Goal: Task Accomplishment & Management: Manage account settings

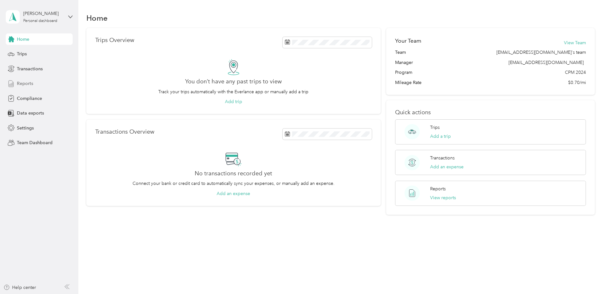
click at [22, 83] on span "Reports" at bounding box center [25, 83] width 16 height 7
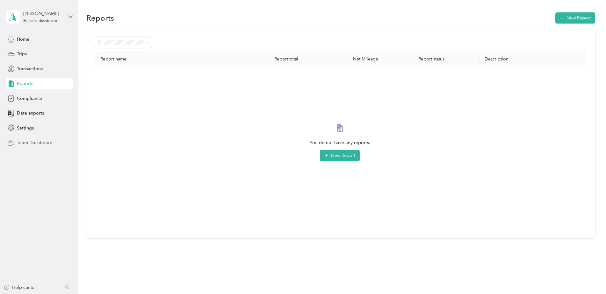
click at [26, 142] on span "Team Dashboard" at bounding box center [35, 143] width 36 height 7
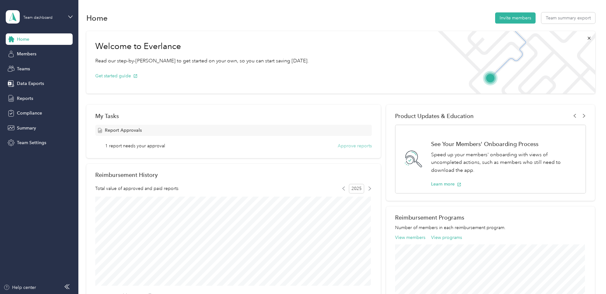
click at [349, 147] on button "Approve reports" at bounding box center [355, 146] width 34 height 7
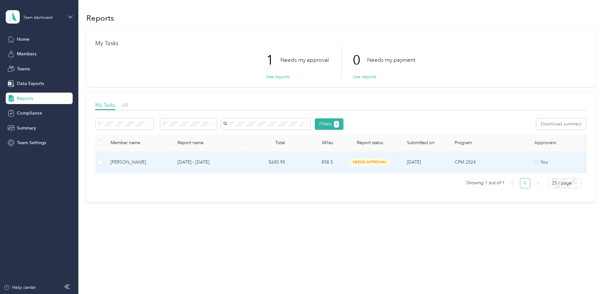
click at [124, 162] on div "[PERSON_NAME]" at bounding box center [139, 162] width 57 height 7
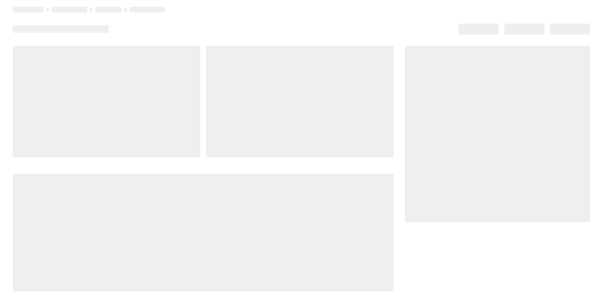
scroll to position [4, 0]
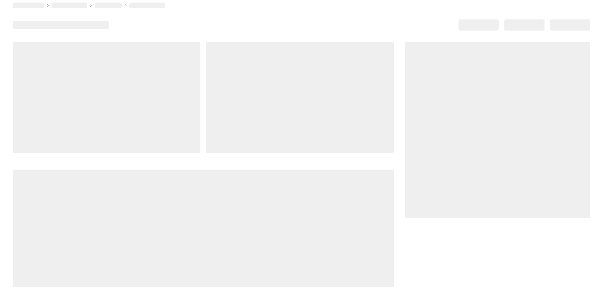
click at [443, 258] on div at bounding box center [497, 165] width 185 height 246
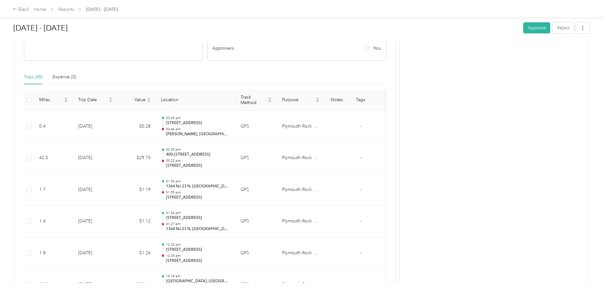
scroll to position [127, 0]
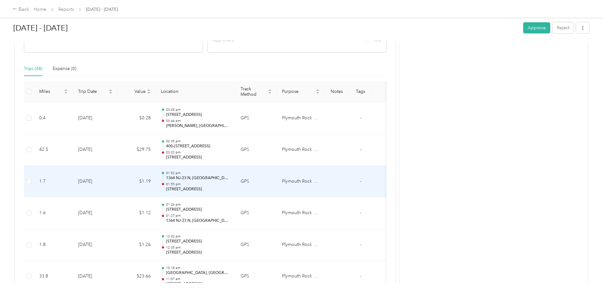
click at [203, 178] on p "1364 NJ-23 N, [GEOGRAPHIC_DATA][PERSON_NAME], [GEOGRAPHIC_DATA], [GEOGRAPHIC_DA…" at bounding box center [198, 179] width 64 height 6
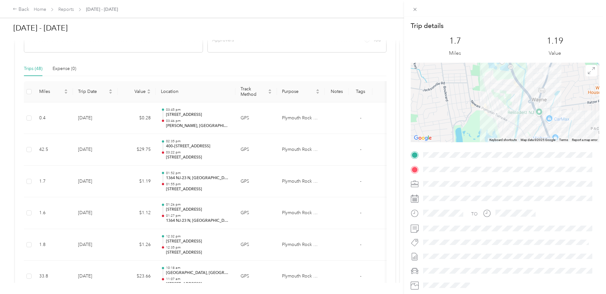
drag, startPoint x: 496, startPoint y: 101, endPoint x: 510, endPoint y: 134, distance: 36.0
click at [510, 134] on div at bounding box center [505, 103] width 189 height 80
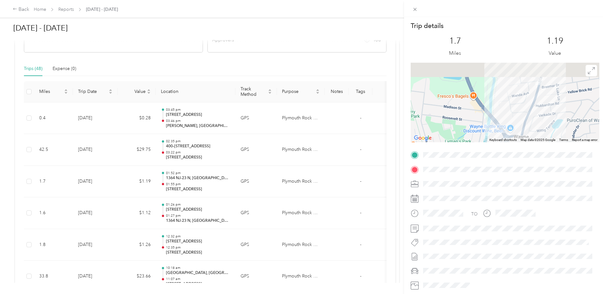
drag, startPoint x: 512, startPoint y: 99, endPoint x: 464, endPoint y: 146, distance: 67.4
click at [464, 146] on div "Trip details This trip cannot be edited because it is either under review, appr…" at bounding box center [505, 163] width 189 height 284
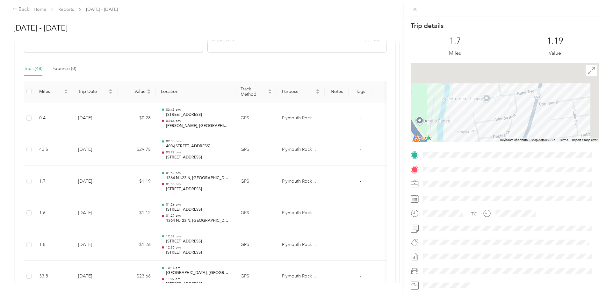
drag, startPoint x: 507, startPoint y: 92, endPoint x: 486, endPoint y: 118, distance: 33.2
click at [486, 118] on div at bounding box center [505, 103] width 189 height 80
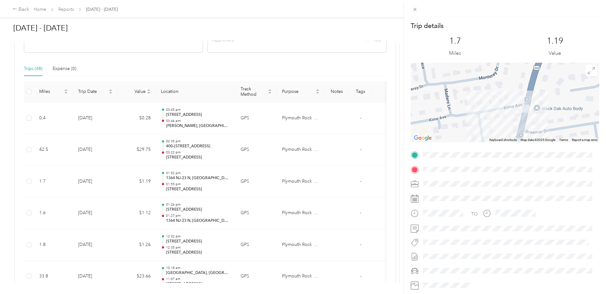
drag, startPoint x: 507, startPoint y: 98, endPoint x: 469, endPoint y: 125, distance: 46.4
click at [469, 125] on div at bounding box center [505, 103] width 189 height 80
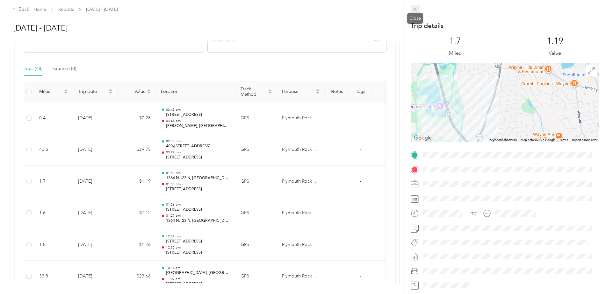
click at [417, 12] on icon at bounding box center [414, 9] width 5 height 5
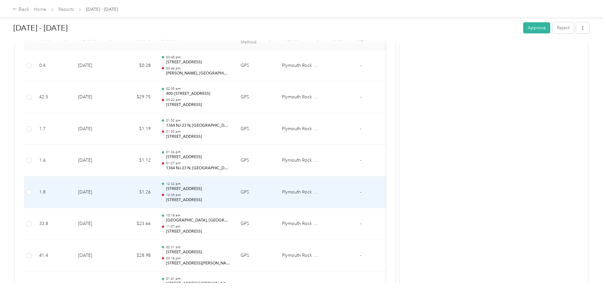
scroll to position [191, 0]
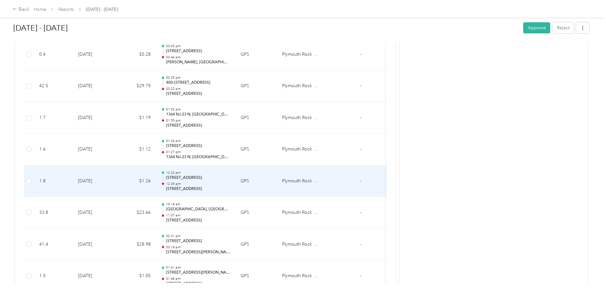
click at [178, 179] on p "[STREET_ADDRESS]" at bounding box center [198, 178] width 64 height 6
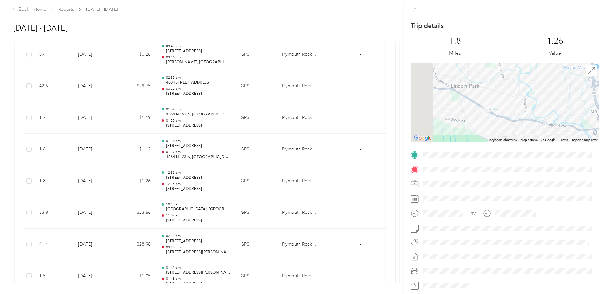
drag, startPoint x: 438, startPoint y: 113, endPoint x: 485, endPoint y: 127, distance: 48.8
click at [482, 132] on div at bounding box center [505, 103] width 189 height 80
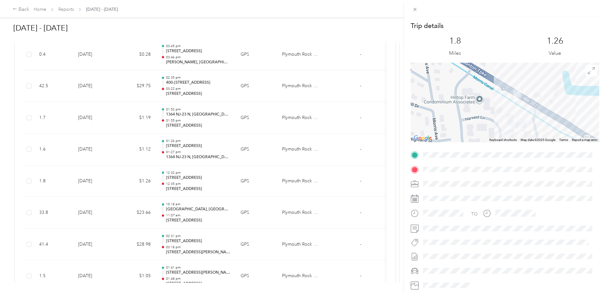
drag, startPoint x: 486, startPoint y: 90, endPoint x: 475, endPoint y: 111, distance: 23.0
click at [475, 111] on div at bounding box center [505, 103] width 189 height 80
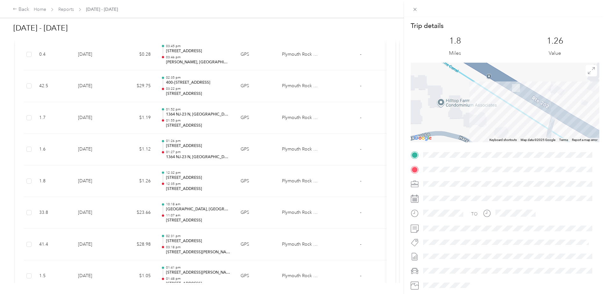
drag, startPoint x: 484, startPoint y: 94, endPoint x: 449, endPoint y: 99, distance: 35.7
click at [449, 99] on div at bounding box center [505, 103] width 189 height 80
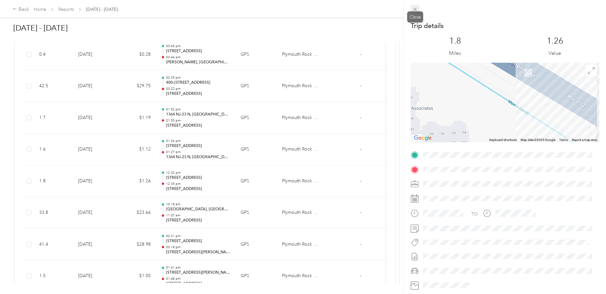
click at [416, 7] on icon at bounding box center [414, 9] width 5 height 5
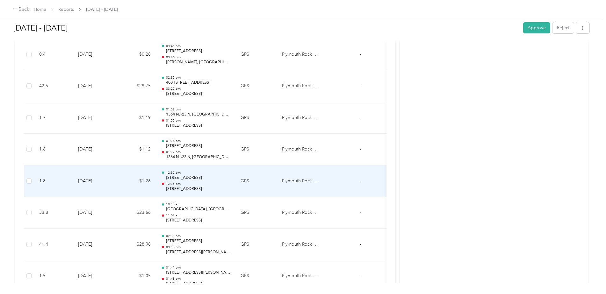
scroll to position [223, 0]
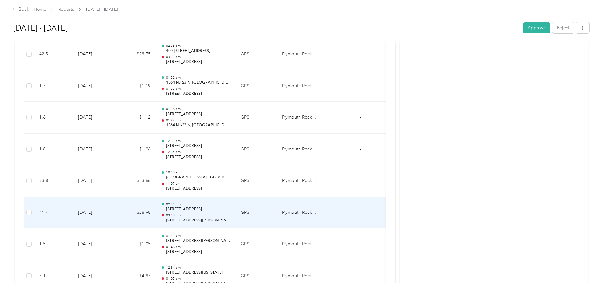
click at [198, 210] on p "[STREET_ADDRESS]" at bounding box center [198, 210] width 64 height 6
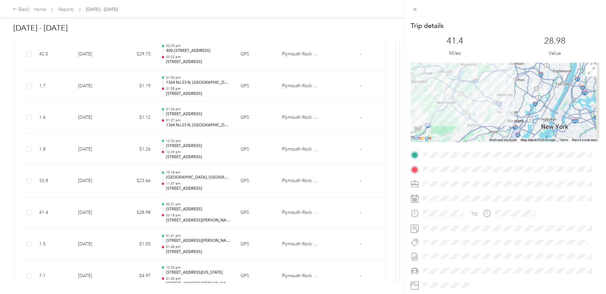
drag, startPoint x: 495, startPoint y: 116, endPoint x: 426, endPoint y: 99, distance: 71.2
click at [426, 99] on div at bounding box center [505, 103] width 189 height 80
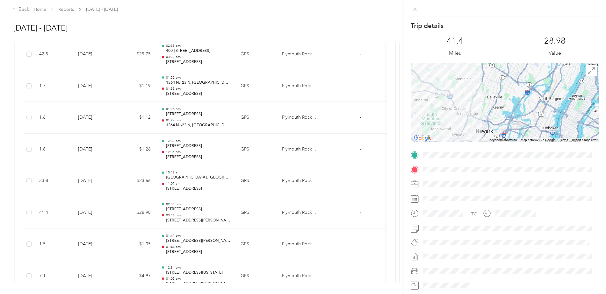
drag, startPoint x: 506, startPoint y: 91, endPoint x: 515, endPoint y: 82, distance: 12.8
click at [513, 83] on div at bounding box center [505, 103] width 189 height 80
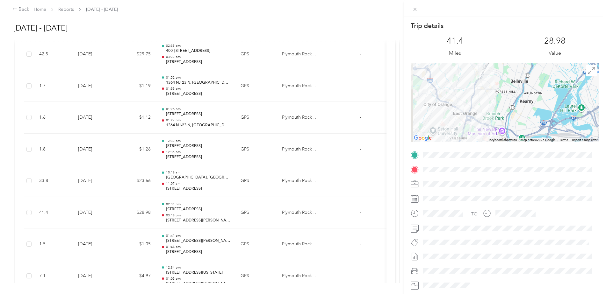
drag, startPoint x: 509, startPoint y: 101, endPoint x: 548, endPoint y: 89, distance: 40.4
click at [544, 89] on div at bounding box center [505, 103] width 189 height 80
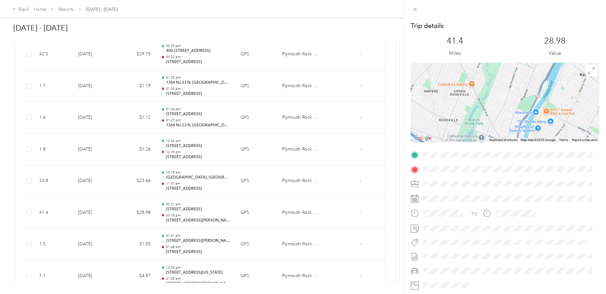
drag, startPoint x: 506, startPoint y: 110, endPoint x: 594, endPoint y: 76, distance: 94.4
click at [592, 79] on div at bounding box center [505, 103] width 189 height 80
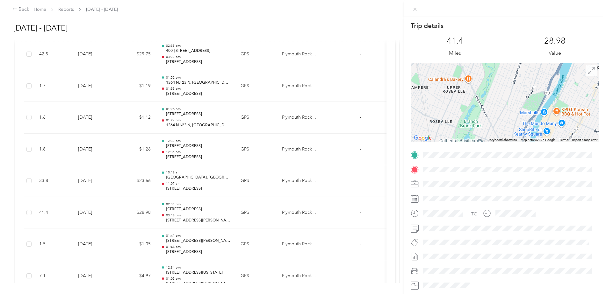
click at [591, 76] on span at bounding box center [591, 70] width 11 height 11
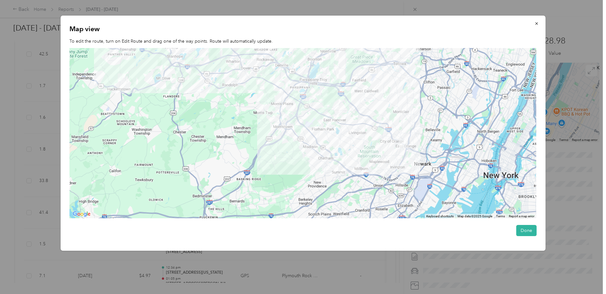
drag, startPoint x: 413, startPoint y: 121, endPoint x: 358, endPoint y: 107, distance: 56.2
click at [362, 107] on div at bounding box center [302, 133] width 467 height 171
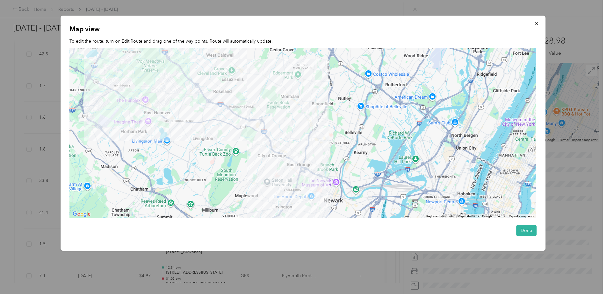
drag, startPoint x: 352, startPoint y: 135, endPoint x: 357, endPoint y: 106, distance: 29.4
click at [357, 106] on div at bounding box center [302, 133] width 467 height 171
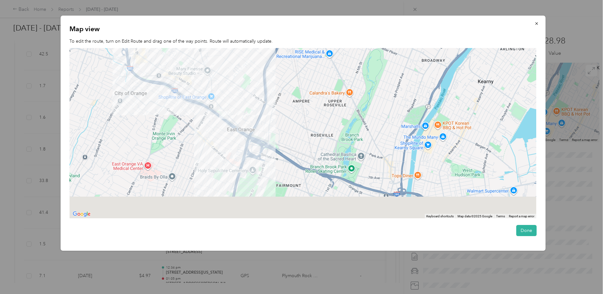
drag, startPoint x: 298, startPoint y: 156, endPoint x: 333, endPoint y: 104, distance: 62.7
click at [333, 104] on div at bounding box center [302, 133] width 467 height 171
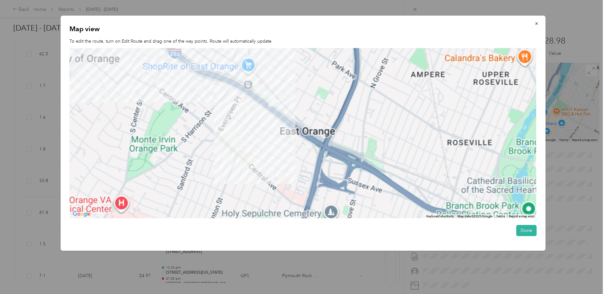
drag, startPoint x: 225, startPoint y: 136, endPoint x: 335, endPoint y: 151, distance: 111.6
click at [335, 151] on div at bounding box center [302, 133] width 467 height 171
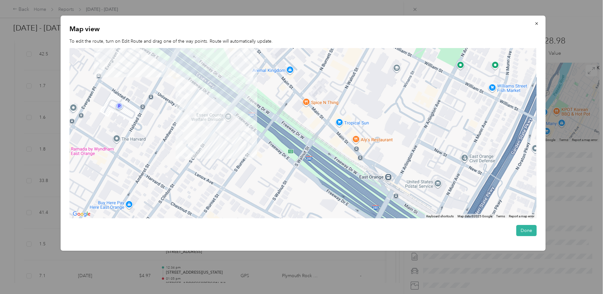
drag, startPoint x: 295, startPoint y: 107, endPoint x: 385, endPoint y: 180, distance: 115.9
click at [385, 181] on div at bounding box center [302, 133] width 467 height 171
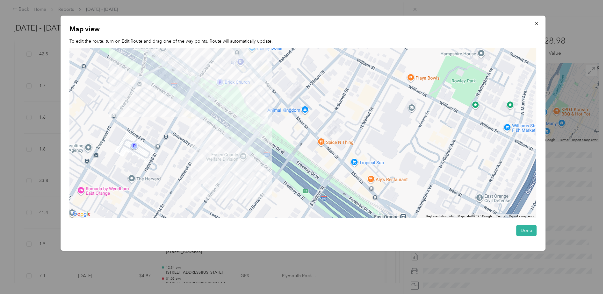
drag, startPoint x: 261, startPoint y: 122, endPoint x: 276, endPoint y: 163, distance: 44.0
click at [276, 163] on div at bounding box center [302, 133] width 467 height 171
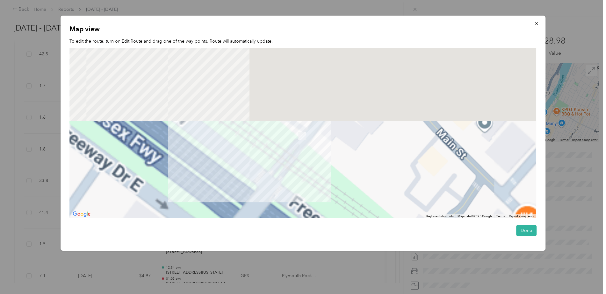
drag, startPoint x: 276, startPoint y: 83, endPoint x: 367, endPoint y: 166, distance: 123.2
click at [367, 166] on div at bounding box center [302, 133] width 467 height 171
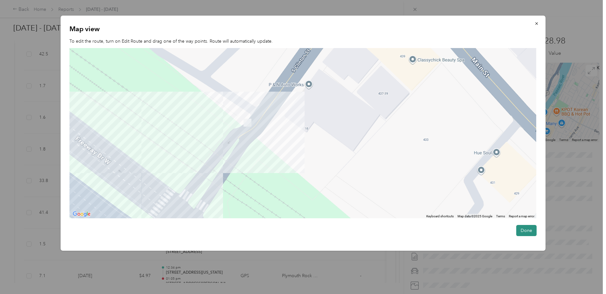
click at [530, 228] on button "Done" at bounding box center [526, 230] width 20 height 11
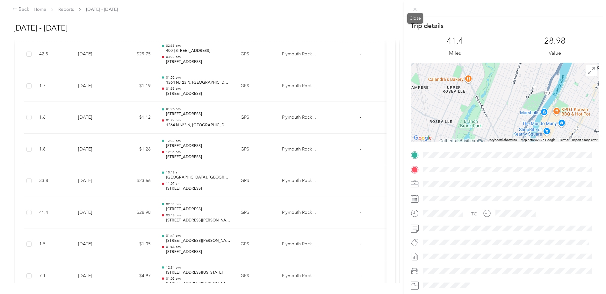
drag, startPoint x: 417, startPoint y: 10, endPoint x: 438, endPoint y: 20, distance: 23.4
click at [417, 10] on icon at bounding box center [414, 9] width 5 height 5
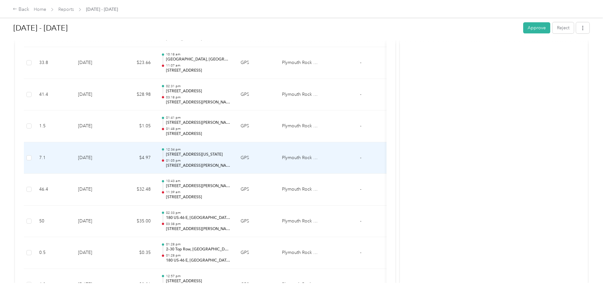
scroll to position [350, 0]
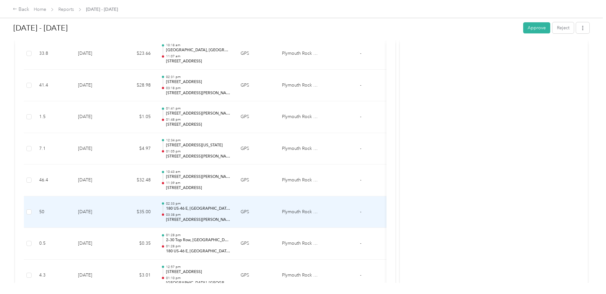
click at [187, 209] on p "180 US-46 E, [GEOGRAPHIC_DATA], [GEOGRAPHIC_DATA], [GEOGRAPHIC_DATA]" at bounding box center [198, 209] width 64 height 6
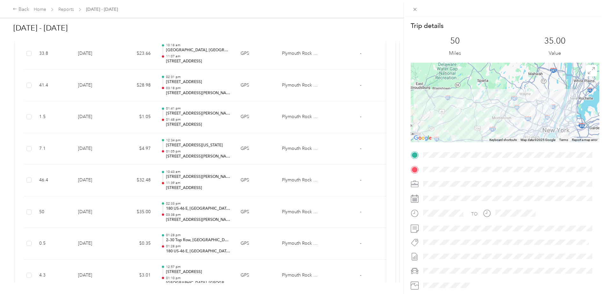
drag, startPoint x: 505, startPoint y: 120, endPoint x: 450, endPoint y: 118, distance: 55.5
click at [505, 119] on div at bounding box center [505, 103] width 189 height 80
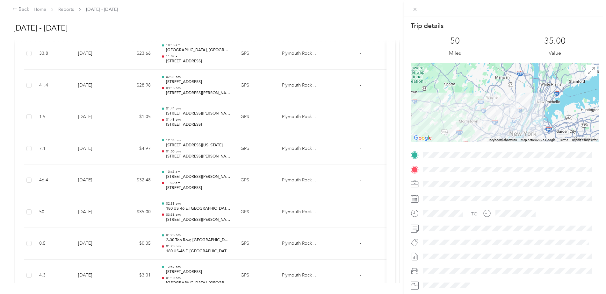
drag, startPoint x: 435, startPoint y: 116, endPoint x: 402, endPoint y: 119, distance: 33.0
click at [398, 120] on div "Trip details This trip cannot be edited because it is either under review, appr…" at bounding box center [303, 147] width 606 height 294
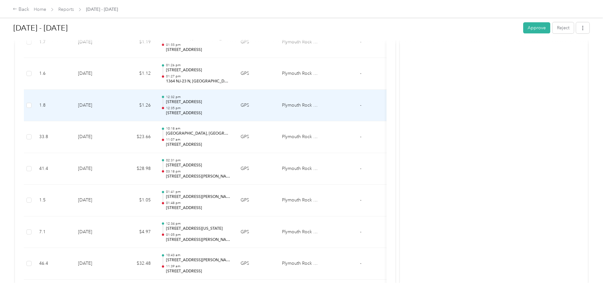
scroll to position [223, 0]
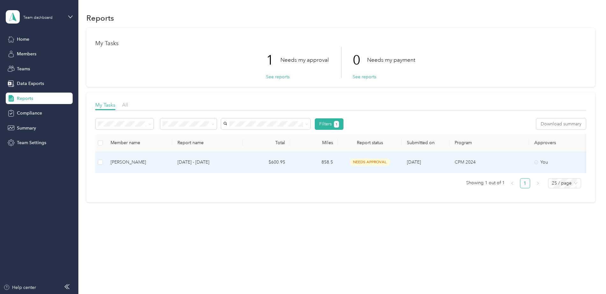
click at [117, 160] on div "[PERSON_NAME]" at bounding box center [139, 162] width 57 height 7
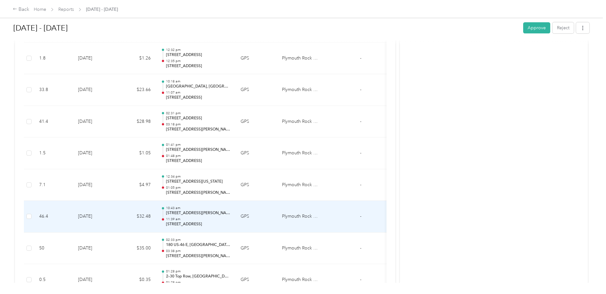
scroll to position [356, 0]
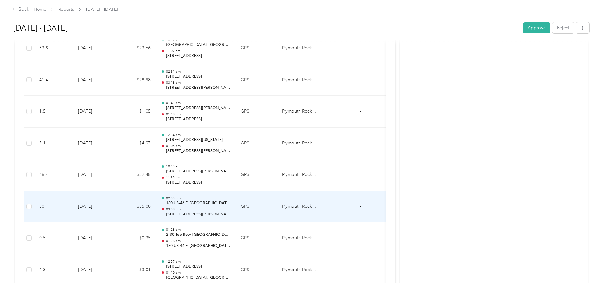
click at [194, 202] on p "180 US-46 E, [GEOGRAPHIC_DATA], [GEOGRAPHIC_DATA], [GEOGRAPHIC_DATA]" at bounding box center [198, 204] width 64 height 6
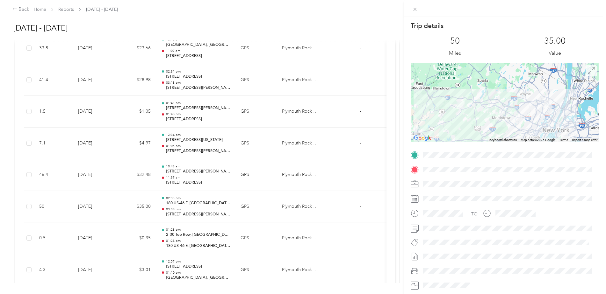
click at [588, 70] on icon at bounding box center [591, 70] width 7 height 7
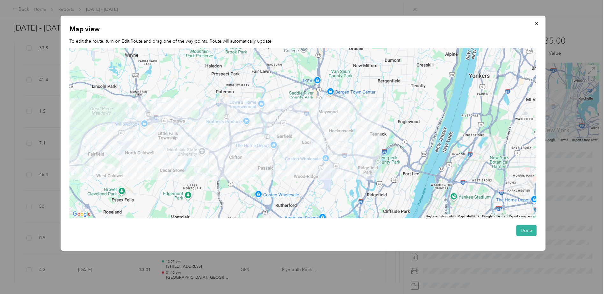
drag, startPoint x: 488, startPoint y: 140, endPoint x: 329, endPoint y: 136, distance: 158.7
click at [329, 135] on div at bounding box center [302, 133] width 467 height 171
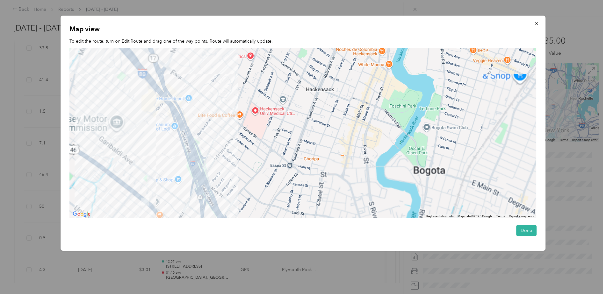
drag, startPoint x: 378, startPoint y: 133, endPoint x: 478, endPoint y: 77, distance: 114.2
click at [478, 77] on div at bounding box center [302, 133] width 467 height 171
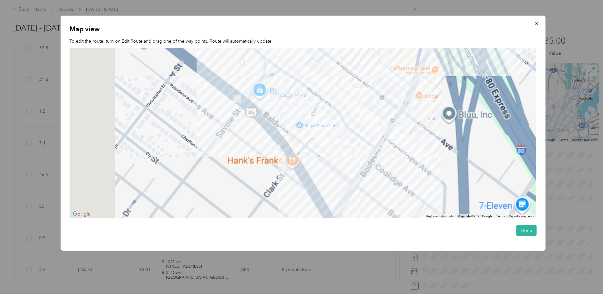
drag, startPoint x: 240, startPoint y: 140, endPoint x: 350, endPoint y: 149, distance: 110.6
click at [346, 150] on div at bounding box center [302, 133] width 467 height 171
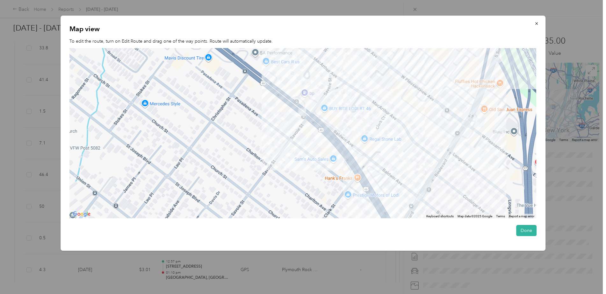
drag, startPoint x: 311, startPoint y: 153, endPoint x: 334, endPoint y: 164, distance: 25.1
click at [334, 164] on div at bounding box center [302, 133] width 467 height 171
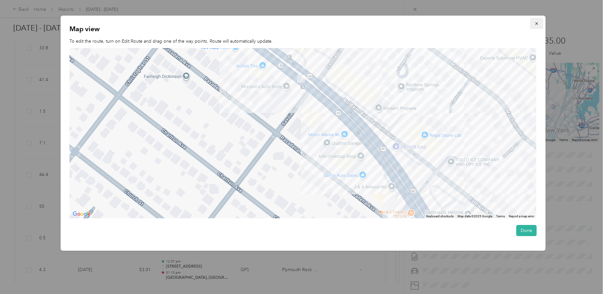
click at [534, 22] on button "button" at bounding box center [536, 23] width 13 height 11
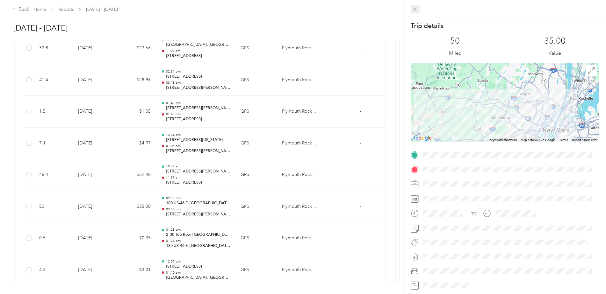
click at [412, 10] on icon at bounding box center [414, 9] width 5 height 5
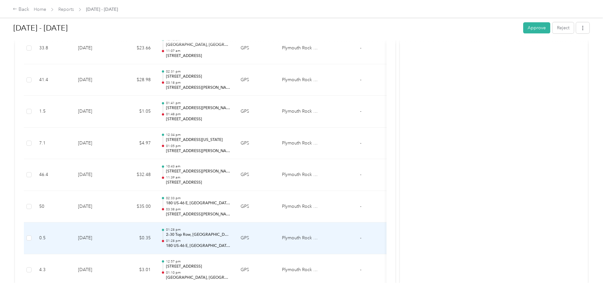
click at [179, 235] on p "2–30 Top Row, [GEOGRAPHIC_DATA], [GEOGRAPHIC_DATA], [GEOGRAPHIC_DATA]" at bounding box center [198, 235] width 64 height 6
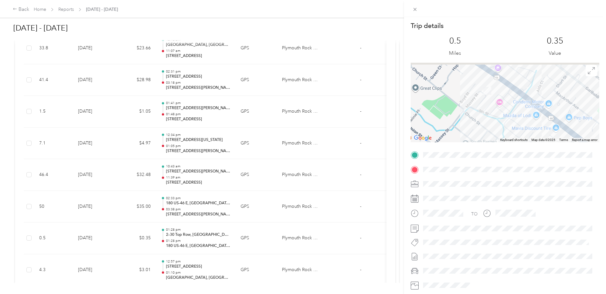
drag, startPoint x: 456, startPoint y: 100, endPoint x: 470, endPoint y: 128, distance: 32.2
click at [470, 130] on div at bounding box center [505, 103] width 189 height 80
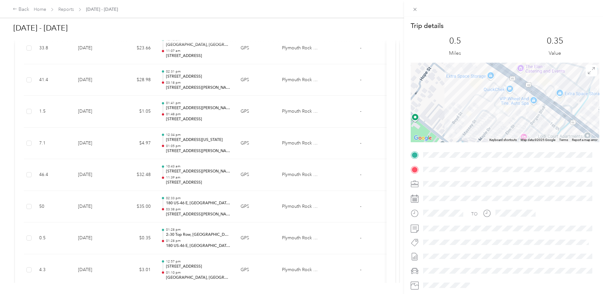
drag, startPoint x: 477, startPoint y: 87, endPoint x: 484, endPoint y: 121, distance: 34.7
click at [484, 121] on div at bounding box center [505, 103] width 189 height 80
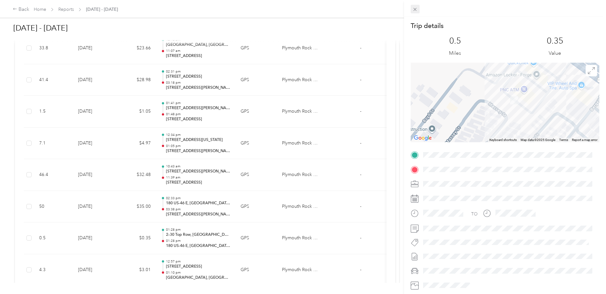
click at [414, 10] on icon at bounding box center [414, 9] width 5 height 5
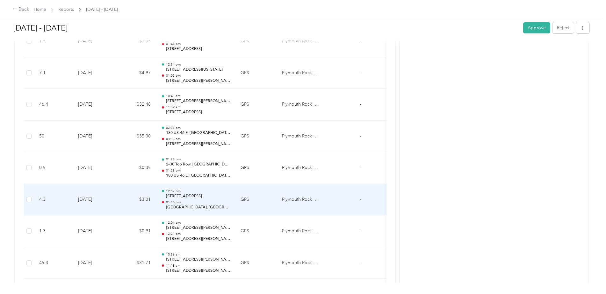
scroll to position [451, 0]
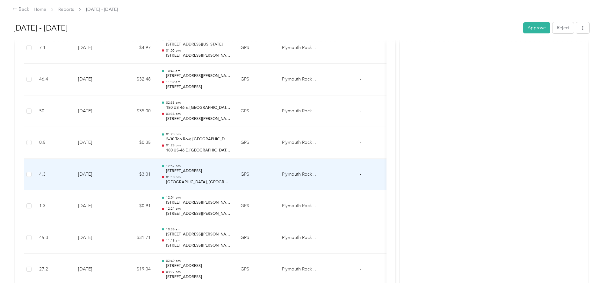
click at [193, 170] on p "[STREET_ADDRESS]" at bounding box center [198, 172] width 64 height 6
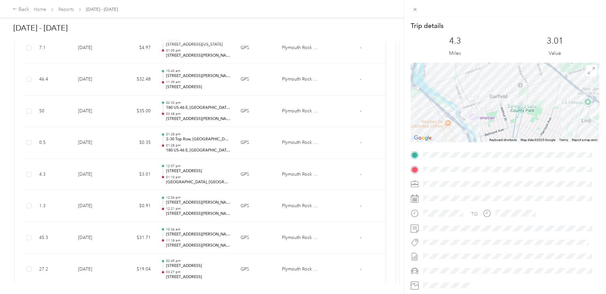
drag, startPoint x: 494, startPoint y: 131, endPoint x: 518, endPoint y: 127, distance: 24.4
click at [518, 127] on div at bounding box center [505, 103] width 189 height 80
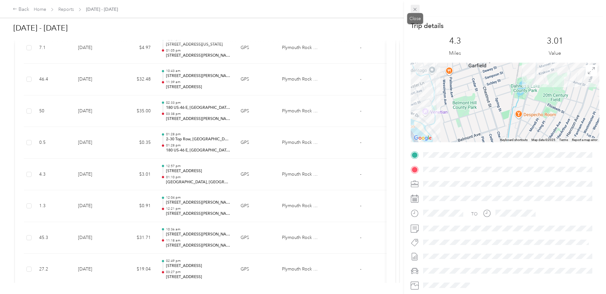
click at [414, 9] on icon at bounding box center [414, 9] width 5 height 5
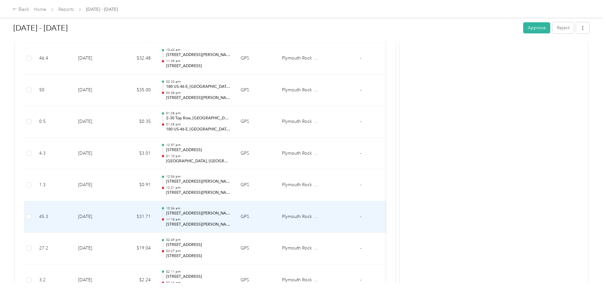
scroll to position [483, 0]
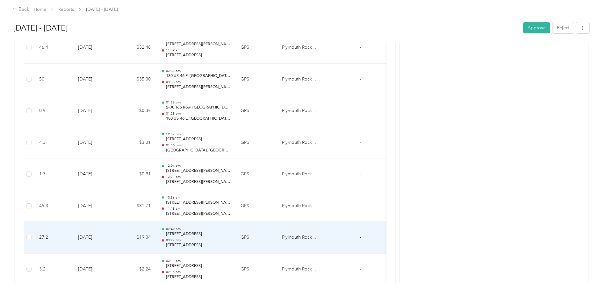
click at [191, 236] on p "[STREET_ADDRESS]" at bounding box center [198, 235] width 64 height 6
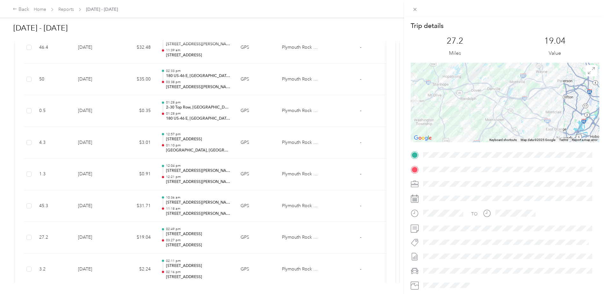
drag, startPoint x: 519, startPoint y: 114, endPoint x: 472, endPoint y: 106, distance: 47.5
click at [472, 106] on div at bounding box center [505, 103] width 189 height 80
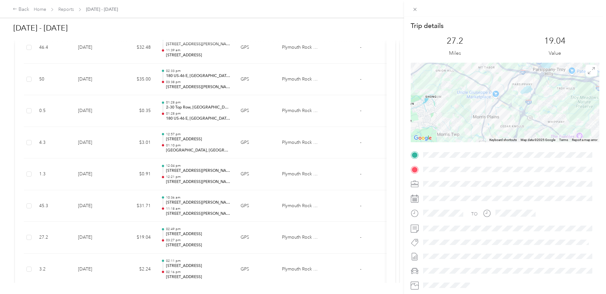
drag, startPoint x: 455, startPoint y: 107, endPoint x: 414, endPoint y: 102, distance: 41.1
click at [414, 102] on div at bounding box center [505, 103] width 189 height 80
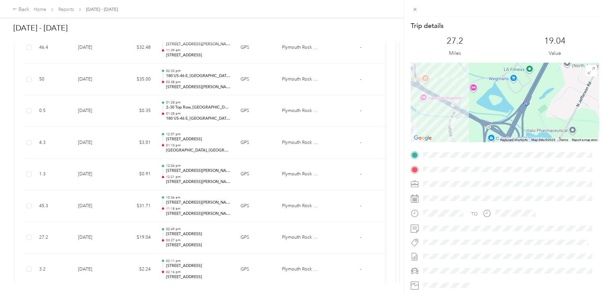
drag, startPoint x: 498, startPoint y: 107, endPoint x: 519, endPoint y: 76, distance: 37.6
click at [519, 76] on div at bounding box center [505, 103] width 189 height 80
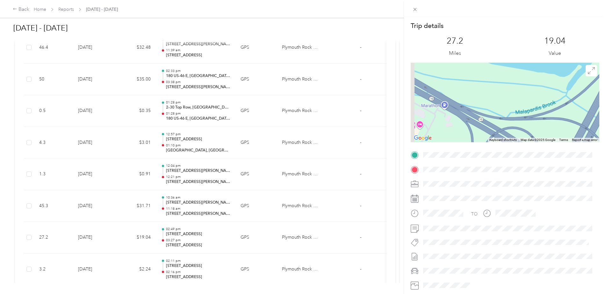
drag, startPoint x: 496, startPoint y: 118, endPoint x: 579, endPoint y: 90, distance: 87.8
click at [579, 90] on div at bounding box center [505, 103] width 189 height 80
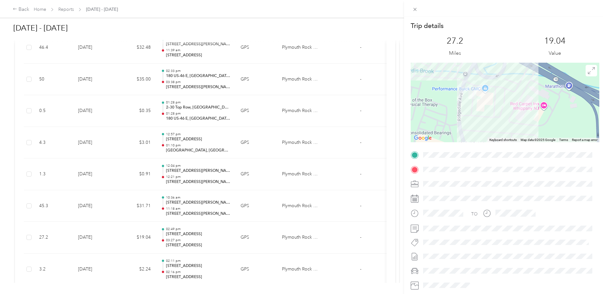
drag, startPoint x: 477, startPoint y: 118, endPoint x: 562, endPoint y: 111, distance: 85.3
click at [563, 111] on div at bounding box center [505, 103] width 189 height 80
click at [417, 12] on span at bounding box center [415, 9] width 9 height 9
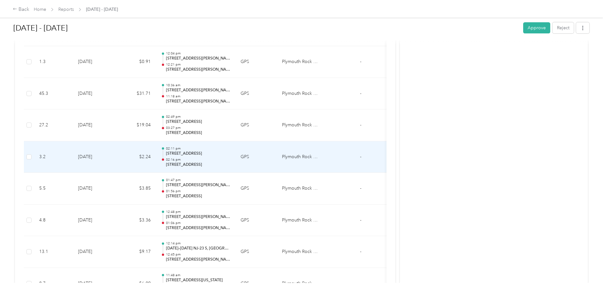
scroll to position [611, 0]
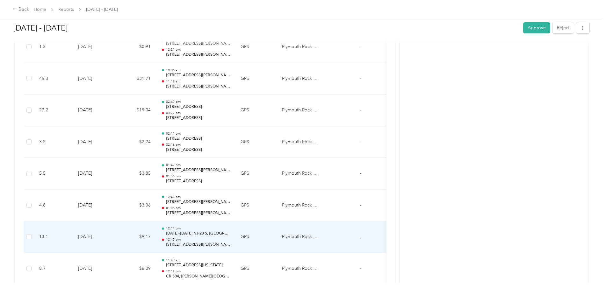
click at [205, 236] on p "[DATE]–[DATE] NJ-23 S, [GEOGRAPHIC_DATA][PERSON_NAME], [GEOGRAPHIC_DATA], [GEOG…" at bounding box center [198, 234] width 64 height 6
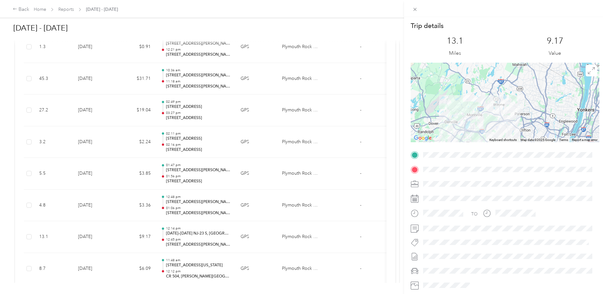
drag, startPoint x: 508, startPoint y: 91, endPoint x: 495, endPoint y: 115, distance: 26.8
click at [495, 115] on div at bounding box center [505, 103] width 189 height 80
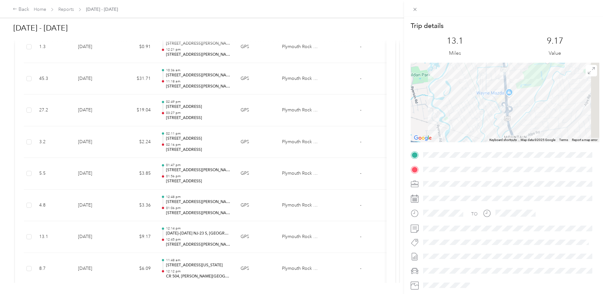
drag, startPoint x: 512, startPoint y: 93, endPoint x: 474, endPoint y: 115, distance: 43.7
click at [470, 123] on div at bounding box center [505, 103] width 189 height 80
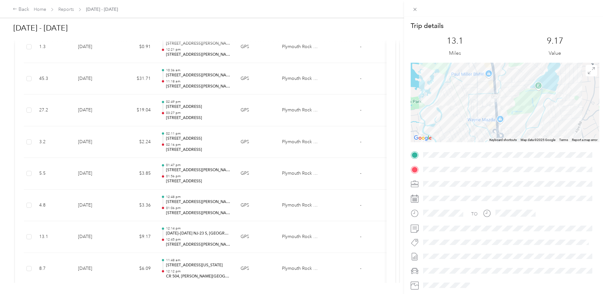
drag, startPoint x: 498, startPoint y: 86, endPoint x: 487, endPoint y: 115, distance: 31.4
click at [487, 115] on div at bounding box center [505, 103] width 189 height 80
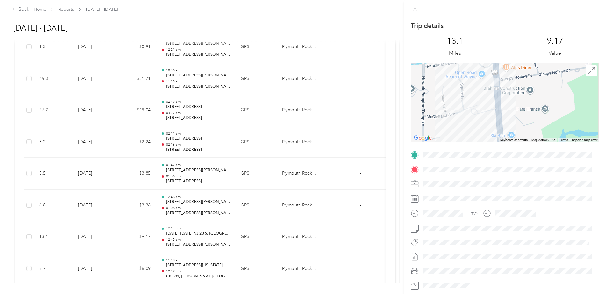
drag, startPoint x: 488, startPoint y: 101, endPoint x: 478, endPoint y: 113, distance: 15.6
click at [478, 113] on div at bounding box center [505, 103] width 189 height 80
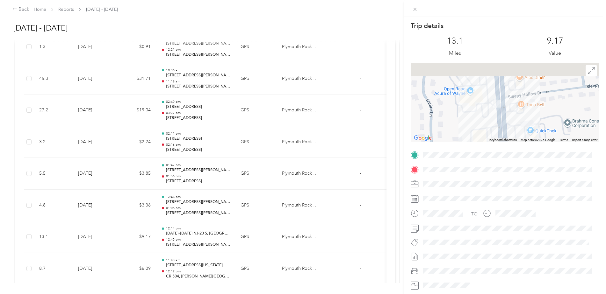
drag, startPoint x: 522, startPoint y: 92, endPoint x: 537, endPoint y: 129, distance: 39.6
click at [537, 129] on div at bounding box center [505, 103] width 189 height 80
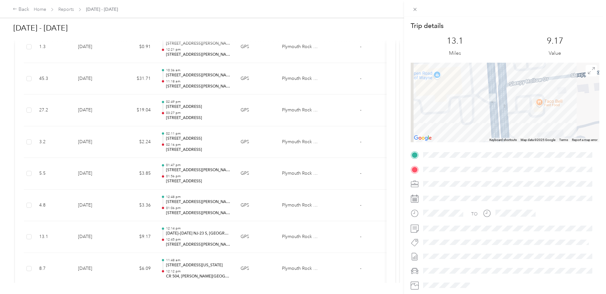
drag, startPoint x: 525, startPoint y: 110, endPoint x: 563, endPoint y: 111, distance: 37.3
click at [565, 112] on div at bounding box center [505, 103] width 189 height 80
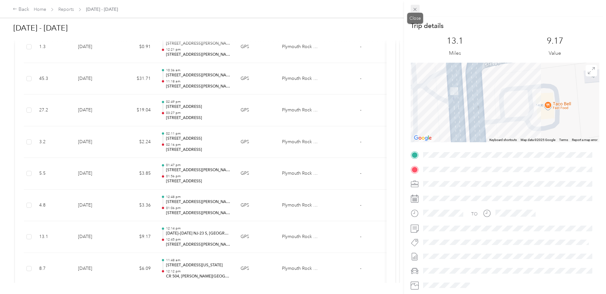
click at [417, 8] on icon at bounding box center [414, 9] width 5 height 5
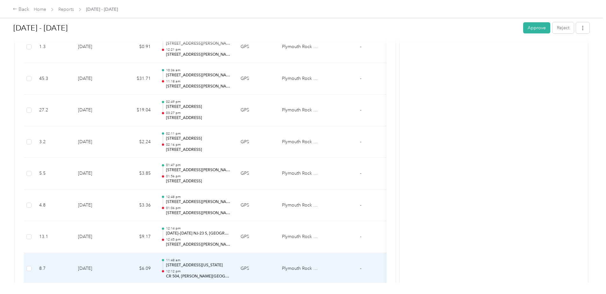
click at [194, 267] on p "[STREET_ADDRESS][US_STATE]" at bounding box center [198, 266] width 64 height 6
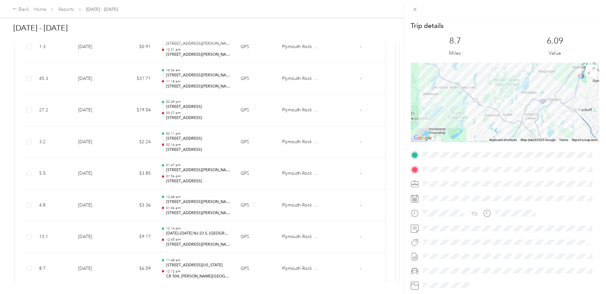
drag, startPoint x: 457, startPoint y: 102, endPoint x: 465, endPoint y: 125, distance: 24.5
click at [464, 127] on div at bounding box center [505, 103] width 189 height 80
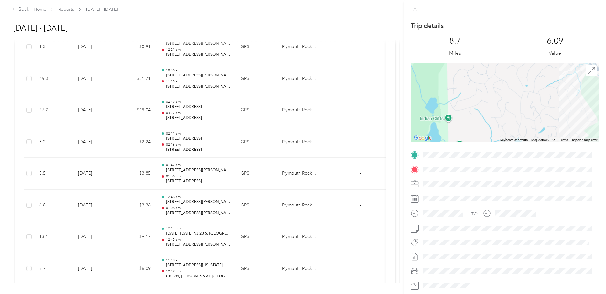
drag, startPoint x: 504, startPoint y: 84, endPoint x: 436, endPoint y: 104, distance: 70.7
click at [436, 104] on div at bounding box center [505, 103] width 189 height 80
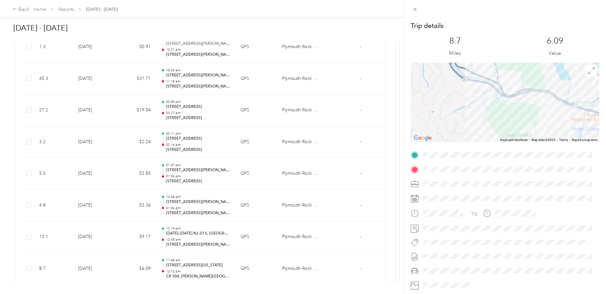
drag, startPoint x: 500, startPoint y: 85, endPoint x: 479, endPoint y: 97, distance: 24.4
click at [477, 98] on div at bounding box center [505, 103] width 189 height 80
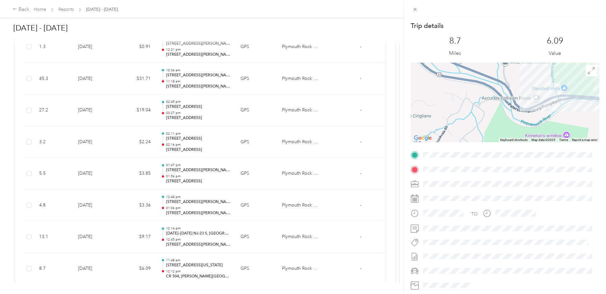
drag, startPoint x: 485, startPoint y: 91, endPoint x: 481, endPoint y: 101, distance: 10.5
click at [481, 101] on div at bounding box center [505, 103] width 189 height 80
click at [417, 10] on icon at bounding box center [414, 9] width 5 height 5
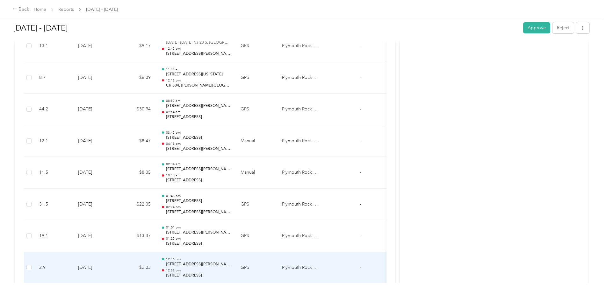
scroll to position [834, 0]
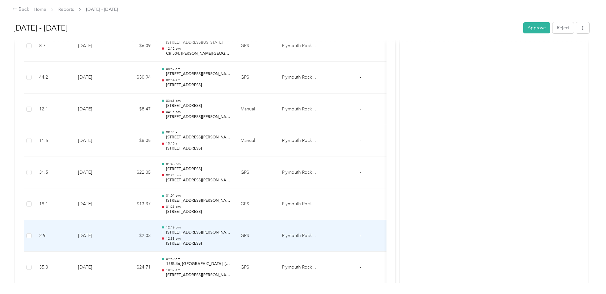
click at [194, 234] on p "[STREET_ADDRESS][PERSON_NAME][PERSON_NAME]" at bounding box center [198, 233] width 64 height 6
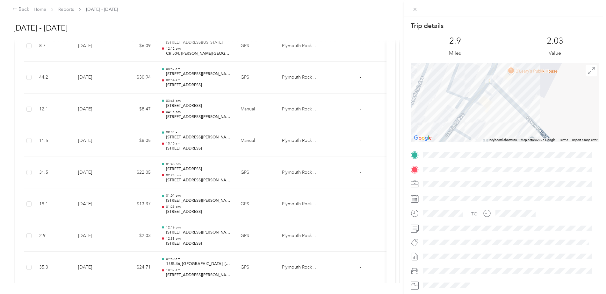
drag, startPoint x: 439, startPoint y: 91, endPoint x: 507, endPoint y: 120, distance: 74.3
click at [507, 120] on div at bounding box center [505, 103] width 189 height 80
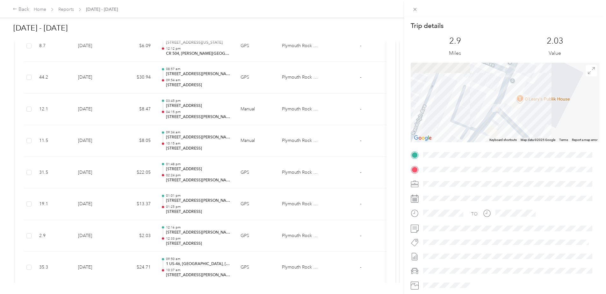
drag, startPoint x: 502, startPoint y: 108, endPoint x: 510, endPoint y: 133, distance: 26.5
click at [510, 133] on div at bounding box center [505, 103] width 189 height 80
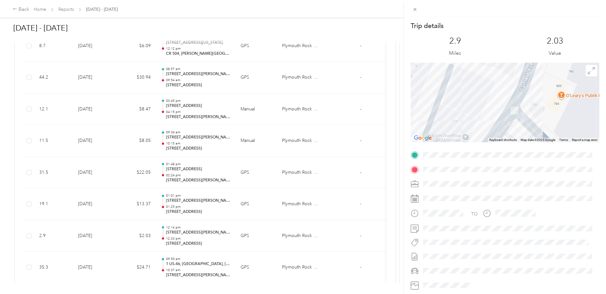
drag, startPoint x: 502, startPoint y: 113, endPoint x: 535, endPoint y: 133, distance: 39.1
click at [535, 133] on div at bounding box center [505, 103] width 189 height 80
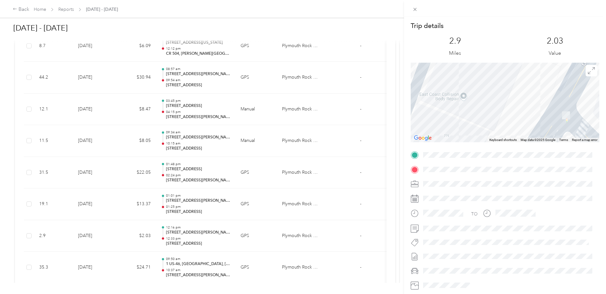
drag, startPoint x: 463, startPoint y: 96, endPoint x: 535, endPoint y: 120, distance: 76.4
click at [535, 121] on div at bounding box center [505, 103] width 189 height 80
drag, startPoint x: 419, startPoint y: 9, endPoint x: 416, endPoint y: 11, distance: 3.9
click at [416, 11] on icon at bounding box center [414, 9] width 5 height 5
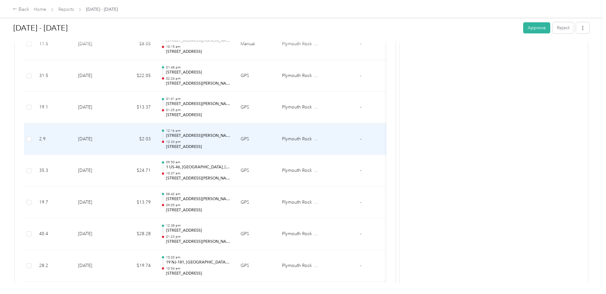
scroll to position [961, 0]
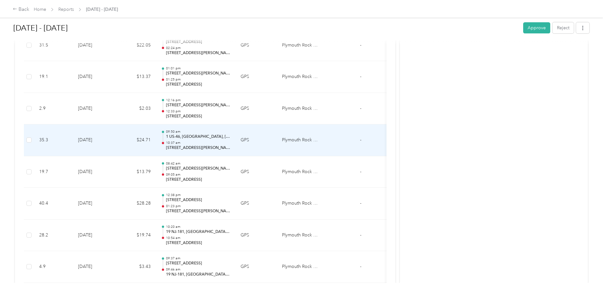
click at [194, 139] on p "1 US-46, [GEOGRAPHIC_DATA], [GEOGRAPHIC_DATA]" at bounding box center [198, 137] width 64 height 6
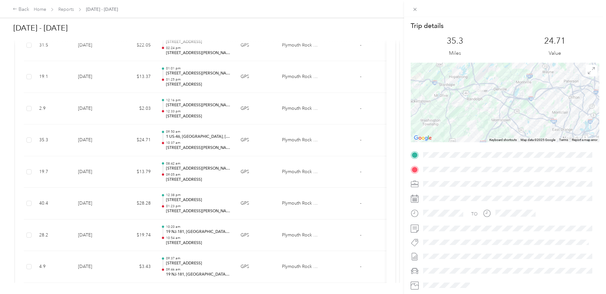
drag, startPoint x: 483, startPoint y: 108, endPoint x: 500, endPoint y: 131, distance: 28.6
click at [500, 131] on div at bounding box center [505, 103] width 189 height 80
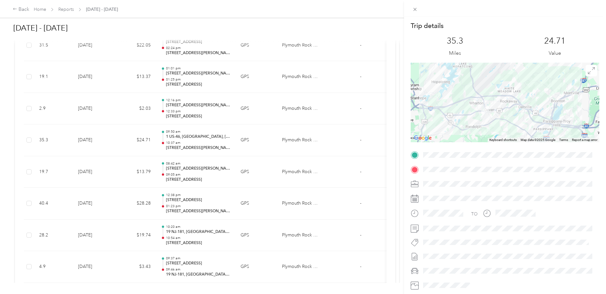
drag, startPoint x: 485, startPoint y: 94, endPoint x: 505, endPoint y: 127, distance: 38.8
click at [505, 127] on div at bounding box center [505, 103] width 189 height 80
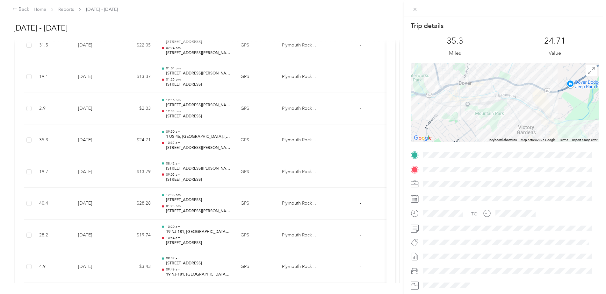
drag, startPoint x: 501, startPoint y: 116, endPoint x: 583, endPoint y: 132, distance: 83.5
click at [583, 132] on div at bounding box center [505, 103] width 189 height 80
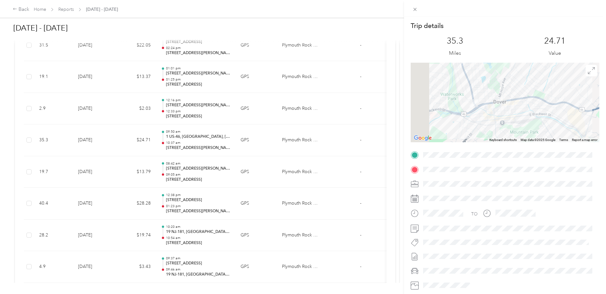
drag, startPoint x: 489, startPoint y: 104, endPoint x: 536, endPoint y: 128, distance: 52.4
click at [536, 128] on div at bounding box center [505, 103] width 189 height 80
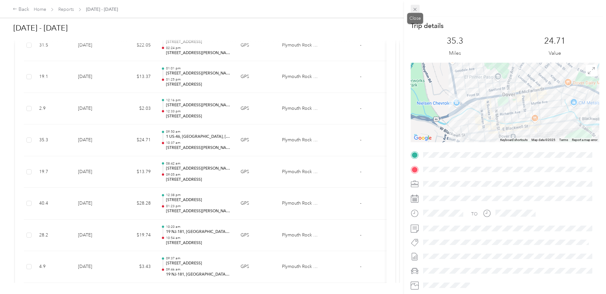
click at [415, 5] on span at bounding box center [415, 9] width 9 height 9
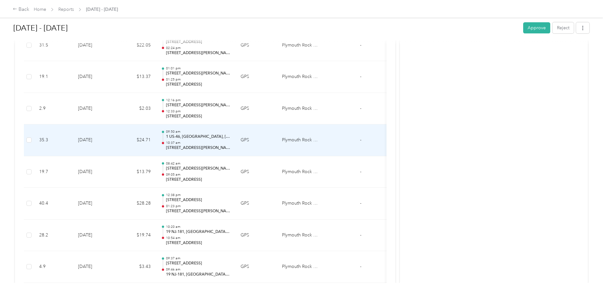
scroll to position [993, 0]
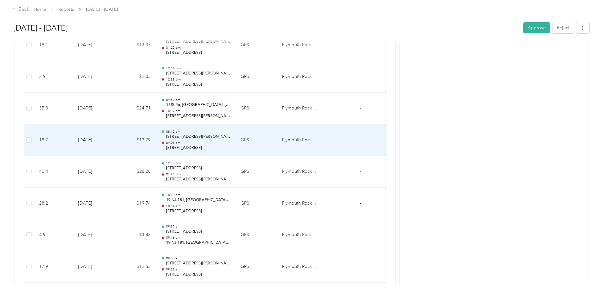
click at [183, 144] on p "09:05 am" at bounding box center [198, 143] width 64 height 4
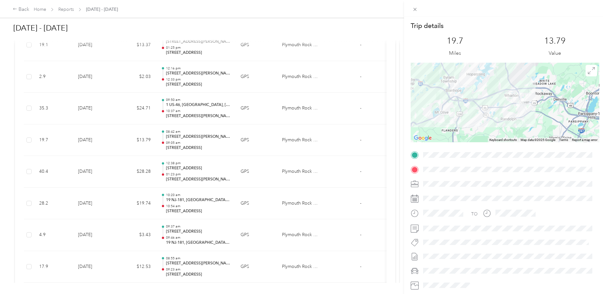
drag, startPoint x: 498, startPoint y: 123, endPoint x: 444, endPoint y: 117, distance: 53.9
click at [444, 117] on div at bounding box center [505, 103] width 189 height 80
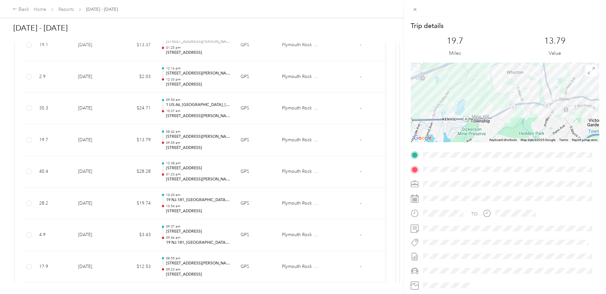
drag, startPoint x: 536, startPoint y: 101, endPoint x: 530, endPoint y: 104, distance: 6.7
click at [535, 101] on div at bounding box center [505, 103] width 189 height 80
drag, startPoint x: 530, startPoint y: 104, endPoint x: 522, endPoint y: 107, distance: 8.8
click at [524, 107] on div at bounding box center [505, 103] width 189 height 80
drag, startPoint x: 466, startPoint y: 115, endPoint x: 475, endPoint y: 111, distance: 9.9
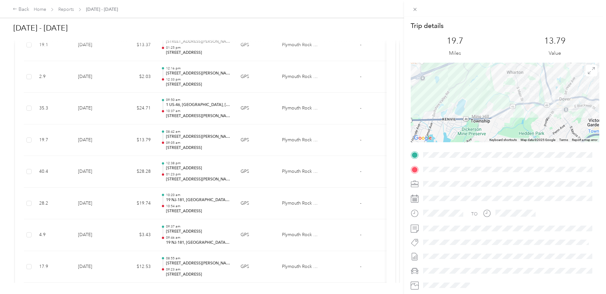
click at [466, 115] on div at bounding box center [505, 103] width 189 height 80
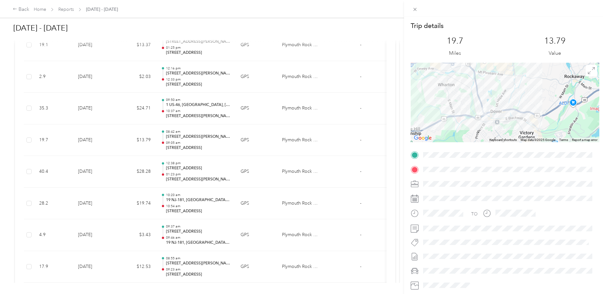
drag, startPoint x: 537, startPoint y: 101, endPoint x: 472, endPoint y: 111, distance: 65.1
click at [467, 114] on div at bounding box center [505, 103] width 189 height 80
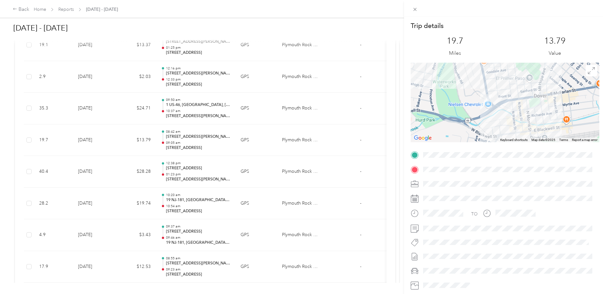
drag, startPoint x: 537, startPoint y: 119, endPoint x: 527, endPoint y: 93, distance: 28.3
click at [527, 93] on div at bounding box center [505, 103] width 189 height 80
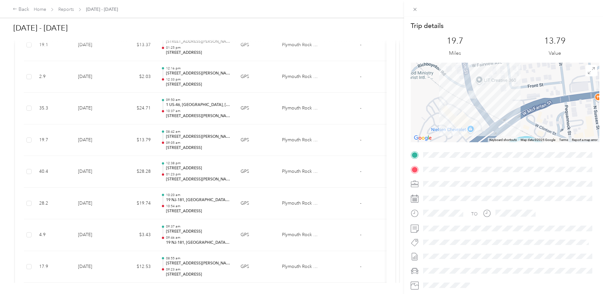
drag, startPoint x: 531, startPoint y: 114, endPoint x: 602, endPoint y: 131, distance: 73.3
click at [602, 131] on div "Trip details This trip cannot be edited because it is either under review, appr…" at bounding box center [505, 164] width 202 height 294
click at [414, 10] on icon at bounding box center [414, 9] width 5 height 5
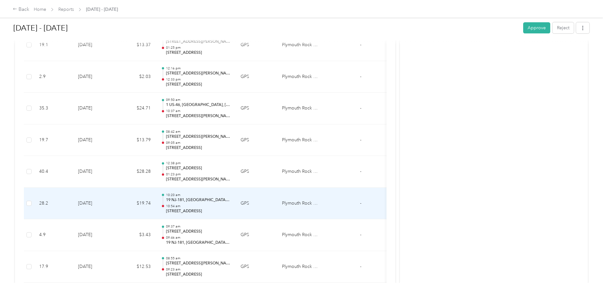
click at [197, 210] on p "[STREET_ADDRESS]" at bounding box center [198, 212] width 64 height 6
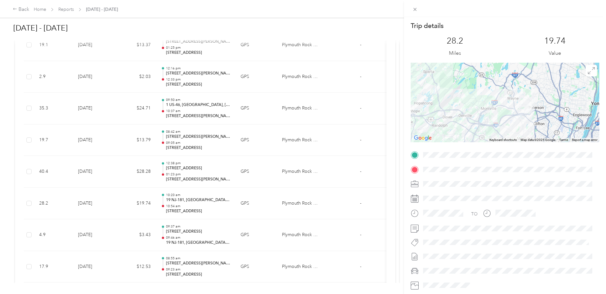
drag, startPoint x: 536, startPoint y: 110, endPoint x: 489, endPoint y: 114, distance: 47.7
click at [489, 114] on div at bounding box center [505, 103] width 189 height 80
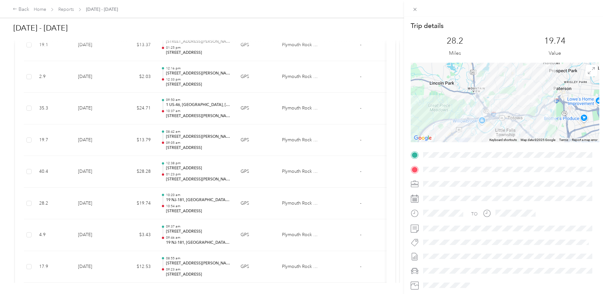
drag, startPoint x: 533, startPoint y: 104, endPoint x: 523, endPoint y: 109, distance: 11.0
click at [525, 108] on div at bounding box center [505, 103] width 189 height 80
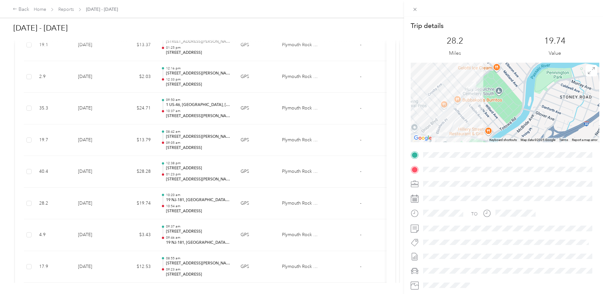
drag, startPoint x: 492, startPoint y: 106, endPoint x: 551, endPoint y: 121, distance: 61.3
click at [551, 121] on div at bounding box center [505, 103] width 189 height 80
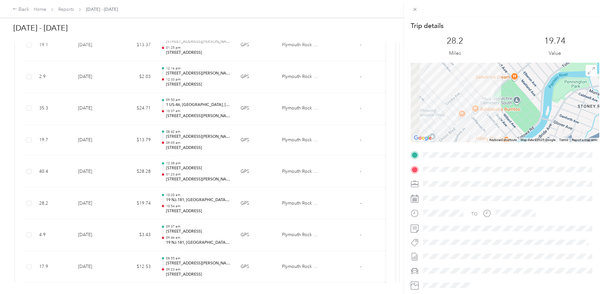
drag, startPoint x: 498, startPoint y: 118, endPoint x: 518, endPoint y: 127, distance: 22.5
click at [518, 127] on div at bounding box center [505, 103] width 189 height 80
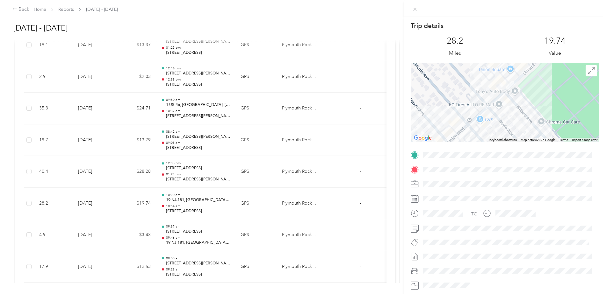
drag, startPoint x: 490, startPoint y: 96, endPoint x: 569, endPoint y: 140, distance: 90.3
click at [569, 140] on div "Keyboard shortcuts Map Data Map data ©2025 Google Map data ©2025 Google 50 m Cl…" at bounding box center [505, 103] width 189 height 80
click at [412, 9] on span at bounding box center [415, 9] width 9 height 9
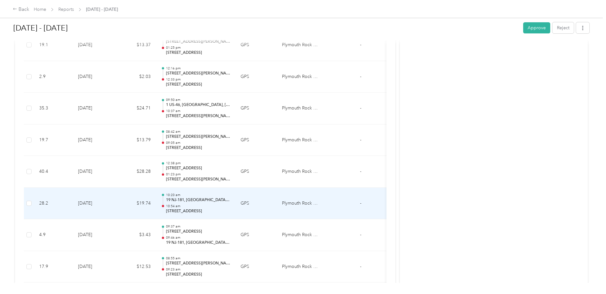
click at [186, 198] on p "19 NJ-181, [GEOGRAPHIC_DATA], [GEOGRAPHIC_DATA]" at bounding box center [198, 201] width 64 height 6
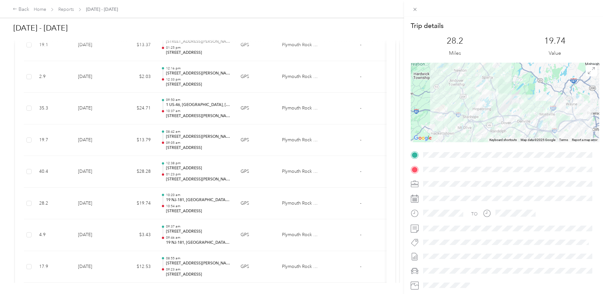
drag, startPoint x: 484, startPoint y: 118, endPoint x: 528, endPoint y: 127, distance: 44.9
click at [527, 129] on div at bounding box center [505, 103] width 189 height 80
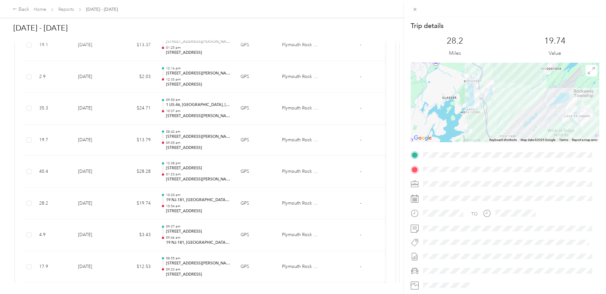
drag, startPoint x: 513, startPoint y: 98, endPoint x: 560, endPoint y: 174, distance: 88.7
click at [560, 175] on div "Trip details This trip cannot be edited because it is either under review, appr…" at bounding box center [505, 163] width 189 height 284
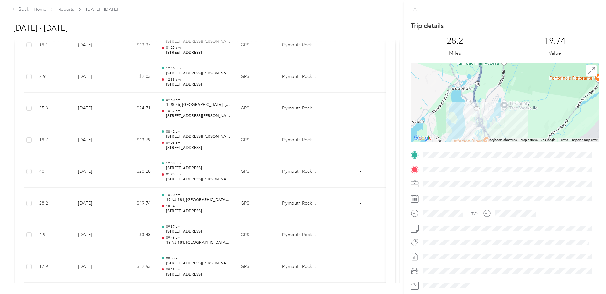
drag, startPoint x: 467, startPoint y: 96, endPoint x: 506, endPoint y: 126, distance: 49.1
click at [507, 133] on div at bounding box center [505, 103] width 189 height 80
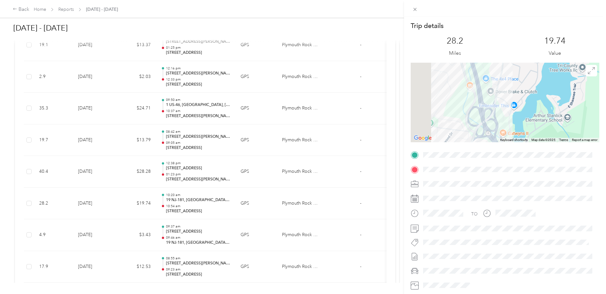
drag, startPoint x: 429, startPoint y: 112, endPoint x: 520, endPoint y: 112, distance: 90.8
click at [520, 112] on div at bounding box center [505, 103] width 189 height 80
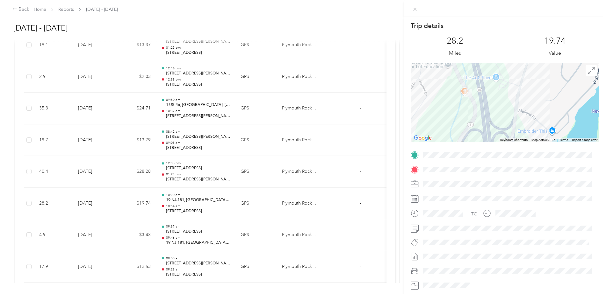
drag, startPoint x: 475, startPoint y: 102, endPoint x: 511, endPoint y: 127, distance: 44.0
click at [511, 127] on div at bounding box center [505, 103] width 189 height 80
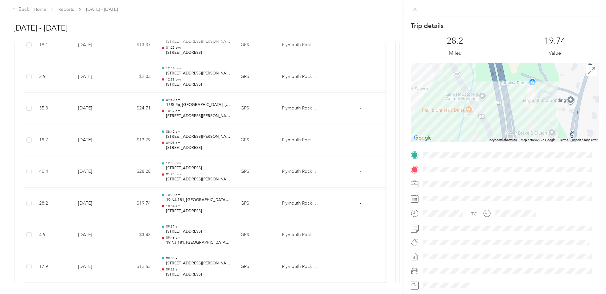
drag, startPoint x: 456, startPoint y: 88, endPoint x: 511, endPoint y: 138, distance: 74.2
click at [511, 138] on div "Keyboard shortcuts Map Data Map data ©2025 Google Map data ©2025 Google 50 m Cl…" at bounding box center [505, 103] width 189 height 80
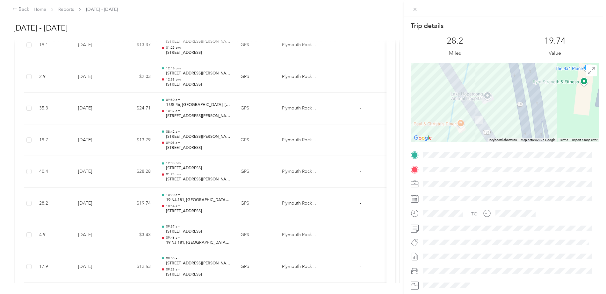
drag, startPoint x: 489, startPoint y: 116, endPoint x: 521, endPoint y: 117, distance: 31.9
click at [521, 117] on div at bounding box center [505, 103] width 189 height 80
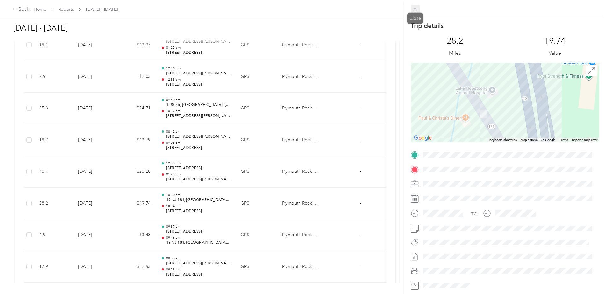
click at [417, 10] on icon at bounding box center [414, 9] width 5 height 5
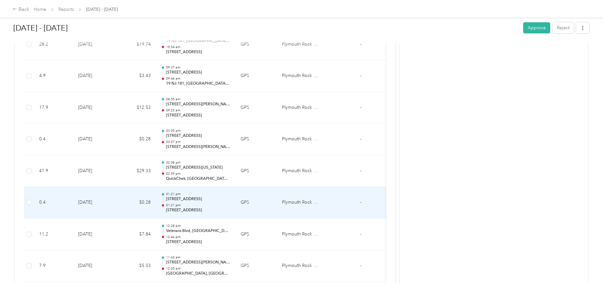
scroll to position [1184, 0]
click at [201, 200] on p "Veterans Blvd, [GEOGRAPHIC_DATA], [GEOGRAPHIC_DATA], [GEOGRAPHIC_DATA]" at bounding box center [198, 200] width 64 height 6
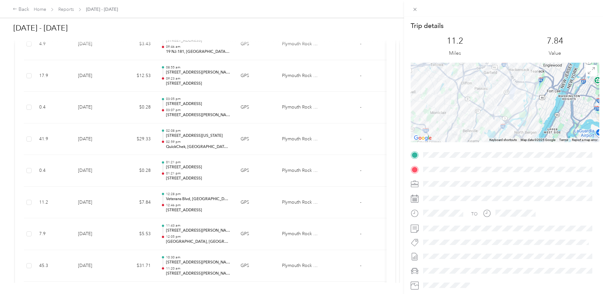
drag, startPoint x: 531, startPoint y: 115, endPoint x: 489, endPoint y: 121, distance: 42.7
click at [489, 121] on div at bounding box center [505, 103] width 189 height 80
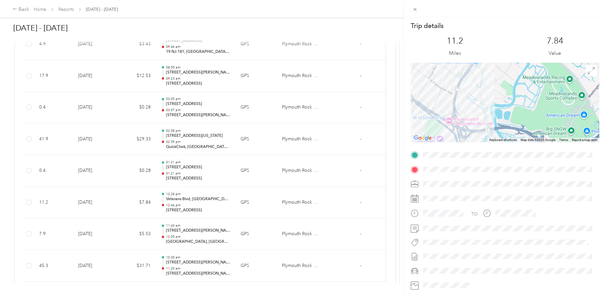
drag, startPoint x: 486, startPoint y: 92, endPoint x: 504, endPoint y: 131, distance: 42.6
click at [504, 131] on div at bounding box center [505, 103] width 189 height 80
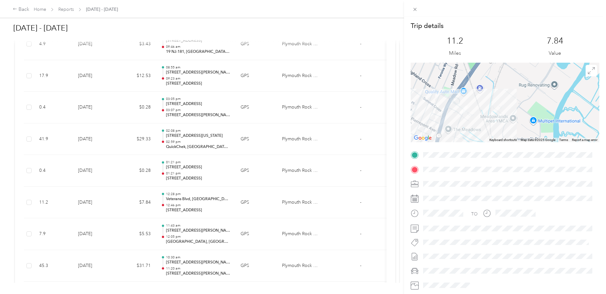
drag, startPoint x: 461, startPoint y: 84, endPoint x: 485, endPoint y: 114, distance: 38.5
click at [484, 117] on div at bounding box center [505, 103] width 189 height 80
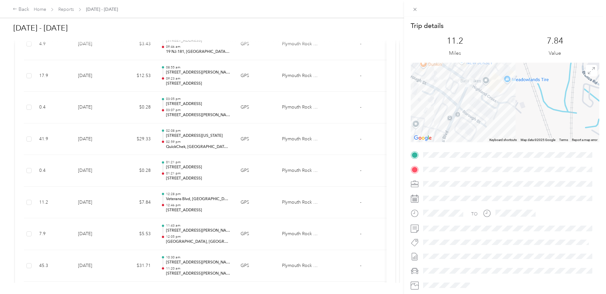
drag, startPoint x: 478, startPoint y: 105, endPoint x: 537, endPoint y: 107, distance: 59.9
click at [537, 107] on div at bounding box center [505, 103] width 189 height 80
click at [414, 6] on span at bounding box center [415, 9] width 9 height 9
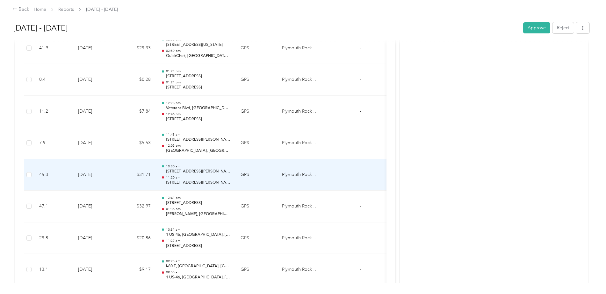
scroll to position [1280, 0]
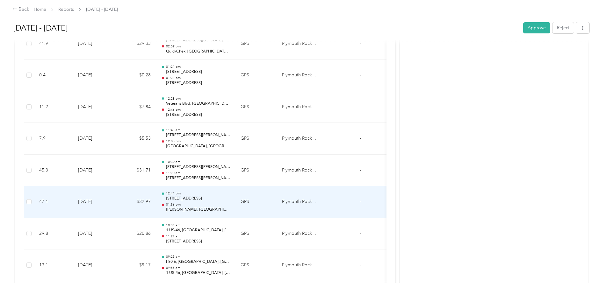
click at [178, 197] on p "[STREET_ADDRESS]" at bounding box center [198, 199] width 64 height 6
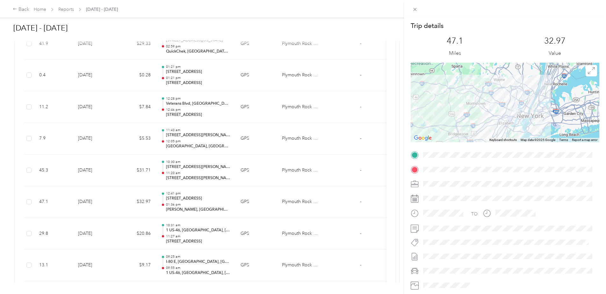
drag, startPoint x: 491, startPoint y: 113, endPoint x: 460, endPoint y: 109, distance: 31.0
click at [460, 109] on div at bounding box center [505, 103] width 189 height 80
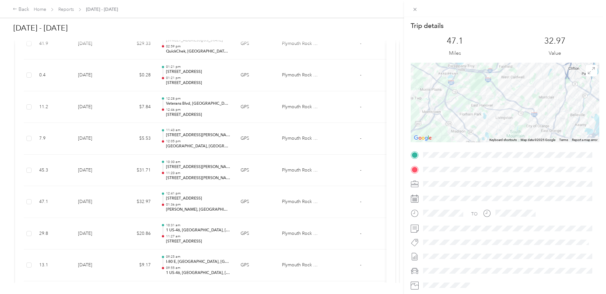
click at [491, 100] on div at bounding box center [505, 103] width 189 height 80
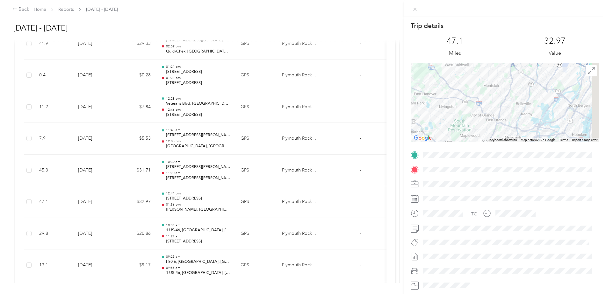
drag, startPoint x: 428, startPoint y: 87, endPoint x: 401, endPoint y: 83, distance: 27.7
click at [401, 83] on div "Trip details This trip cannot be edited because it is either under review, appr…" at bounding box center [303, 147] width 606 height 294
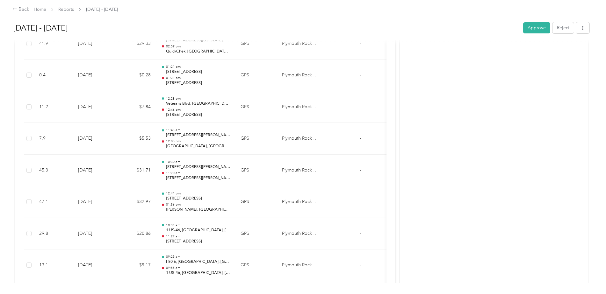
click at [401, 83] on div "Trip details This trip cannot be edited because it is either under review, appr…" at bounding box center [303, 147] width 606 height 294
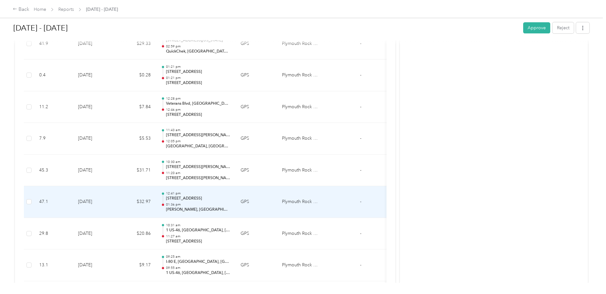
click at [152, 199] on td "$32.97" at bounding box center [137, 202] width 38 height 32
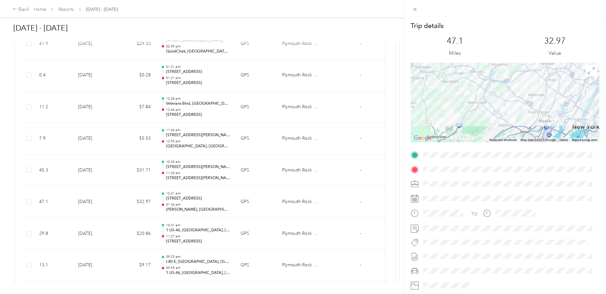
drag, startPoint x: 527, startPoint y: 107, endPoint x: 454, endPoint y: 121, distance: 74.7
click at [454, 121] on div at bounding box center [505, 103] width 189 height 80
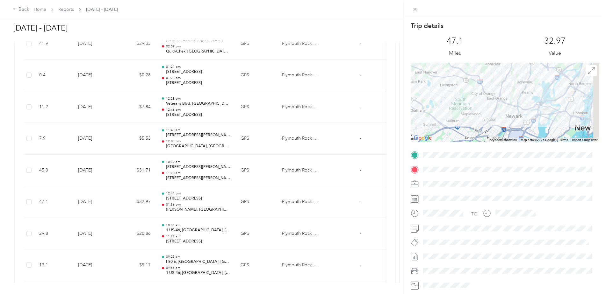
drag, startPoint x: 514, startPoint y: 115, endPoint x: 454, endPoint y: 104, distance: 61.2
click at [454, 104] on div at bounding box center [505, 103] width 189 height 80
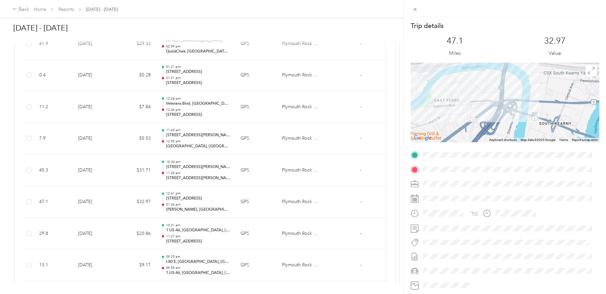
drag, startPoint x: 527, startPoint y: 118, endPoint x: 530, endPoint y: 109, distance: 9.1
click at [530, 109] on div at bounding box center [505, 103] width 189 height 80
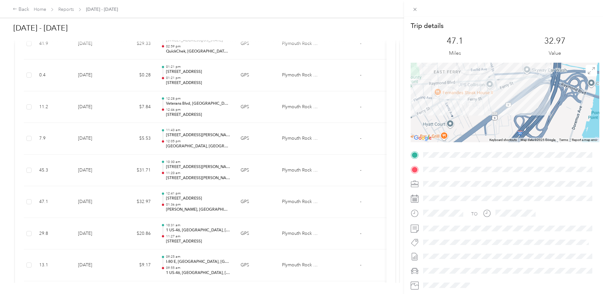
drag, startPoint x: 464, startPoint y: 126, endPoint x: 527, endPoint y: 125, distance: 62.8
click at [527, 125] on div at bounding box center [505, 103] width 189 height 80
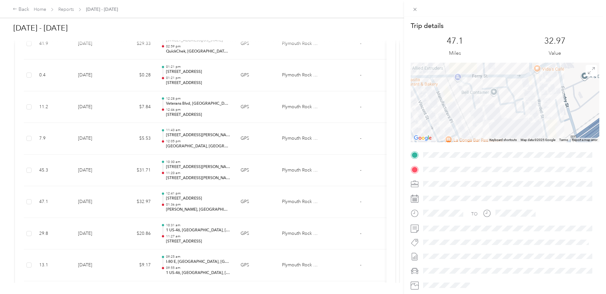
drag, startPoint x: 451, startPoint y: 90, endPoint x: 496, endPoint y: 114, distance: 50.9
click at [496, 114] on div at bounding box center [505, 103] width 189 height 80
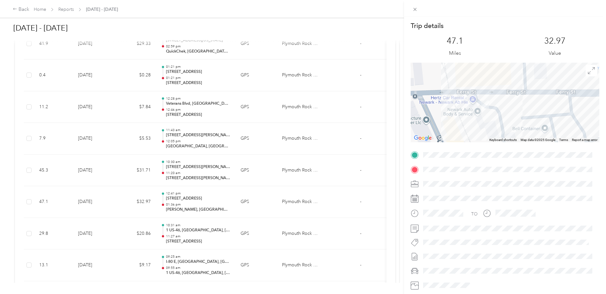
drag, startPoint x: 456, startPoint y: 86, endPoint x: 493, endPoint y: 132, distance: 59.4
click at [493, 132] on div at bounding box center [505, 103] width 189 height 80
click at [415, 9] on icon at bounding box center [414, 9] width 5 height 5
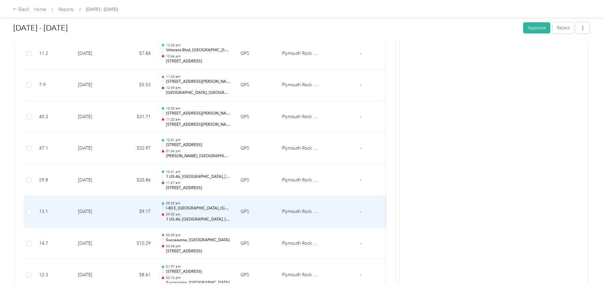
scroll to position [1343, 0]
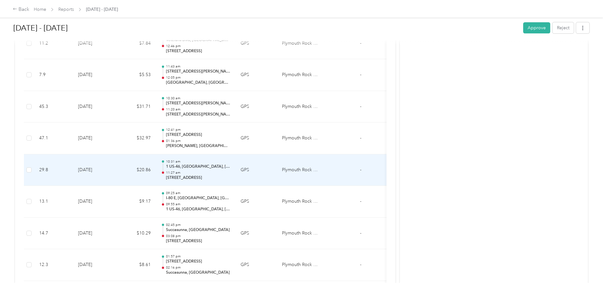
click at [187, 170] on div "10:31 am 1 US-46, [GEOGRAPHIC_DATA], [GEOGRAPHIC_DATA] 11:27 am [STREET_ADDRESS]" at bounding box center [198, 170] width 64 height 21
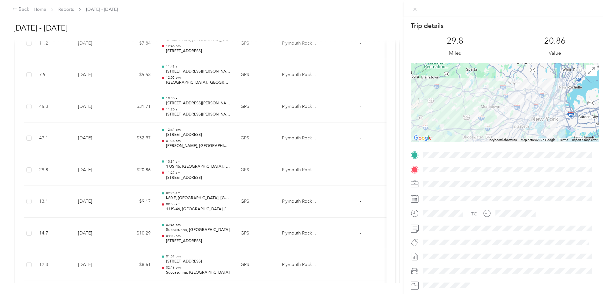
click at [179, 208] on div "Trip details This trip cannot be edited because it is either under review, appr…" at bounding box center [303, 147] width 606 height 294
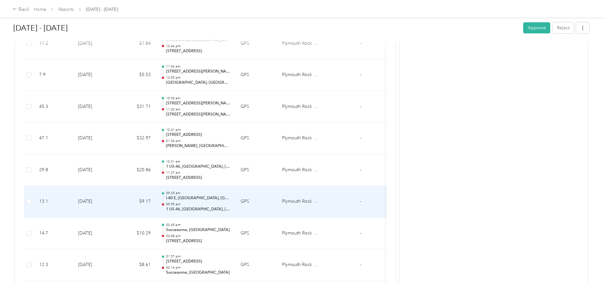
click at [173, 207] on p "1 US-46, [GEOGRAPHIC_DATA], [GEOGRAPHIC_DATA]" at bounding box center [198, 210] width 64 height 6
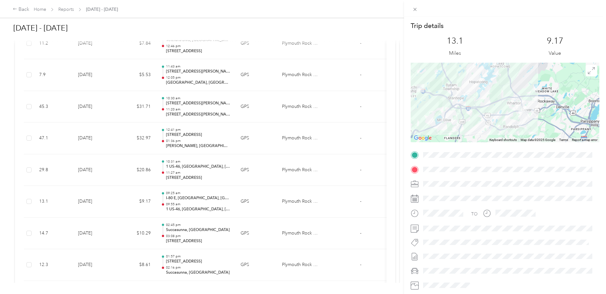
drag, startPoint x: 513, startPoint y: 109, endPoint x: 458, endPoint y: 107, distance: 54.2
click at [457, 108] on div at bounding box center [505, 103] width 189 height 80
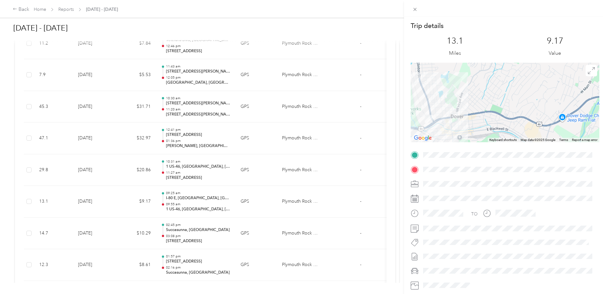
drag, startPoint x: 473, startPoint y: 119, endPoint x: 515, endPoint y: 98, distance: 47.3
click at [515, 98] on div at bounding box center [505, 103] width 189 height 80
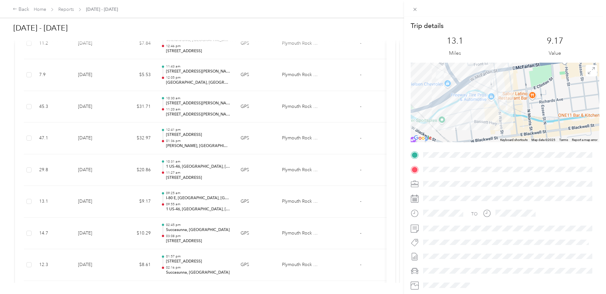
click at [179, 262] on div "Trip details This trip cannot be edited because it is either under review, appr…" at bounding box center [303, 147] width 606 height 294
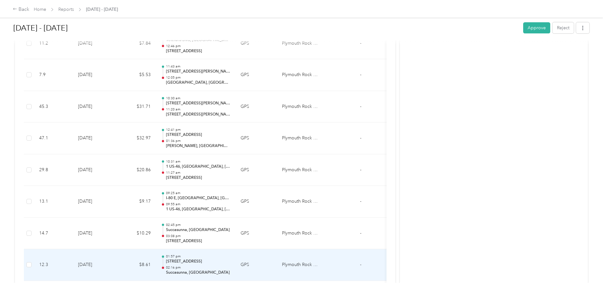
click at [179, 262] on p "[STREET_ADDRESS]" at bounding box center [198, 262] width 64 height 6
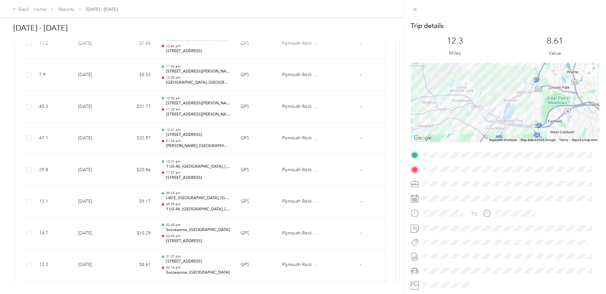
drag, startPoint x: 526, startPoint y: 110, endPoint x: 463, endPoint y: 116, distance: 63.7
click at [461, 115] on div at bounding box center [505, 103] width 189 height 80
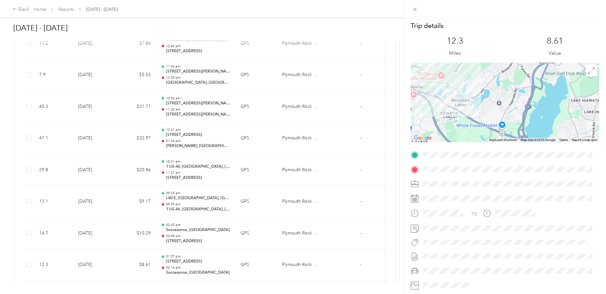
drag, startPoint x: 502, startPoint y: 113, endPoint x: 525, endPoint y: 109, distance: 23.4
click at [525, 109] on div at bounding box center [505, 103] width 189 height 80
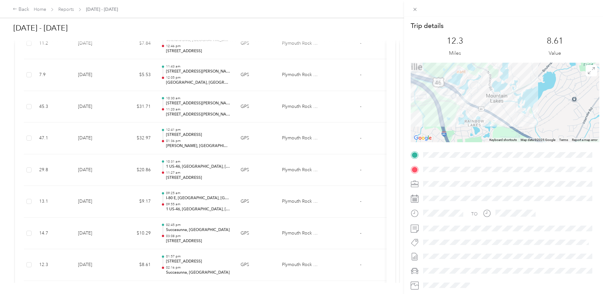
drag, startPoint x: 500, startPoint y: 113, endPoint x: 517, endPoint y: 110, distance: 17.8
click at [517, 110] on div at bounding box center [505, 103] width 189 height 80
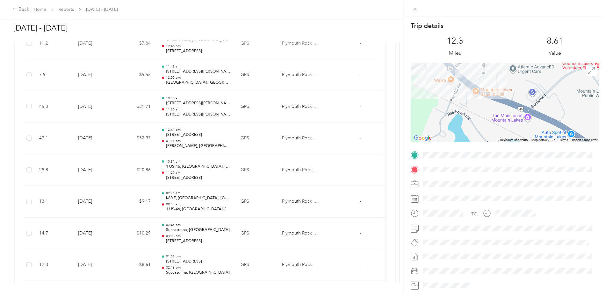
drag, startPoint x: 486, startPoint y: 104, endPoint x: 539, endPoint y: 105, distance: 52.9
click at [539, 105] on div at bounding box center [505, 103] width 189 height 80
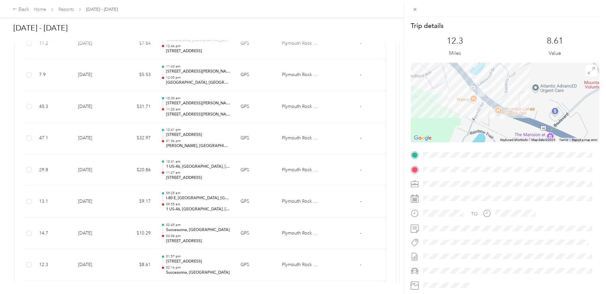
drag, startPoint x: 448, startPoint y: 116, endPoint x: 469, endPoint y: 109, distance: 23.0
click at [467, 129] on div at bounding box center [505, 103] width 189 height 80
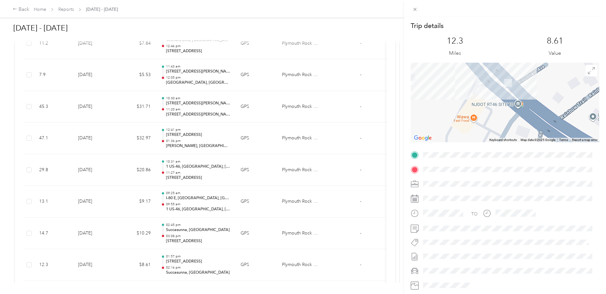
drag, startPoint x: 474, startPoint y: 94, endPoint x: 467, endPoint y: 107, distance: 15.2
click at [462, 131] on div at bounding box center [505, 103] width 189 height 80
drag, startPoint x: 474, startPoint y: 90, endPoint x: 472, endPoint y: 94, distance: 3.6
click at [472, 94] on div at bounding box center [505, 103] width 189 height 80
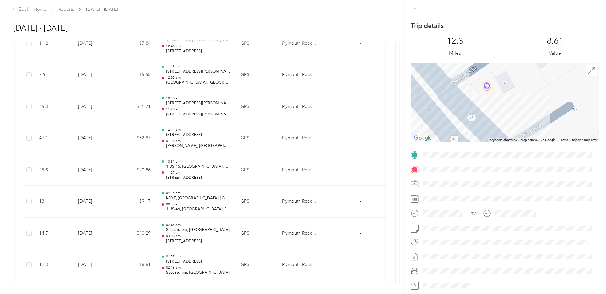
click at [463, 153] on div "Trip details This trip cannot be edited because it is either under review, appr…" at bounding box center [505, 163] width 189 height 284
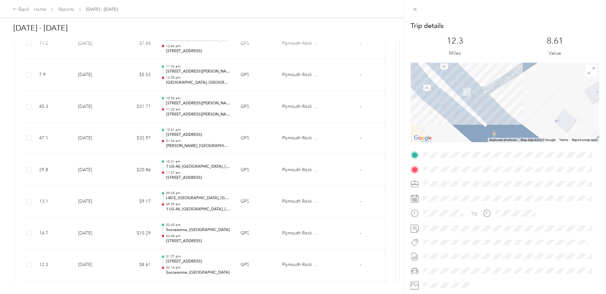
drag, startPoint x: 482, startPoint y: 110, endPoint x: 455, endPoint y: 61, distance: 56.4
click at [455, 61] on div "Trip details This trip cannot be edited because it is either under review, appr…" at bounding box center [505, 163] width 189 height 284
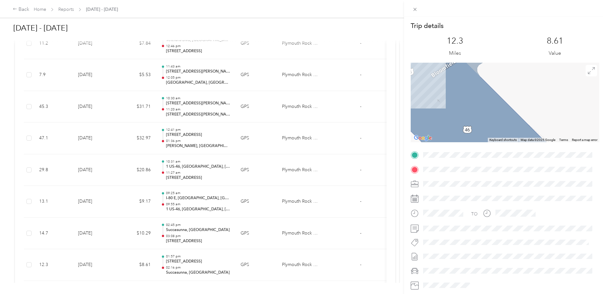
drag, startPoint x: 516, startPoint y: 86, endPoint x: 557, endPoint y: 122, distance: 54.8
click at [557, 122] on div at bounding box center [505, 103] width 189 height 80
drag, startPoint x: 416, startPoint y: 13, endPoint x: 409, endPoint y: 19, distance: 9.2
click at [414, 11] on icon at bounding box center [414, 9] width 5 height 5
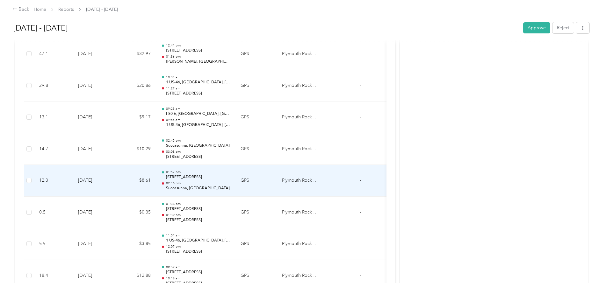
scroll to position [1439, 0]
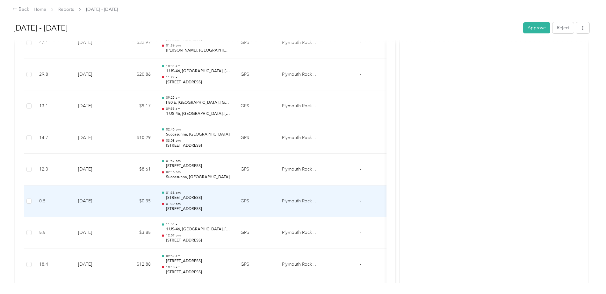
click at [197, 201] on p "[STREET_ADDRESS]" at bounding box center [198, 198] width 64 height 6
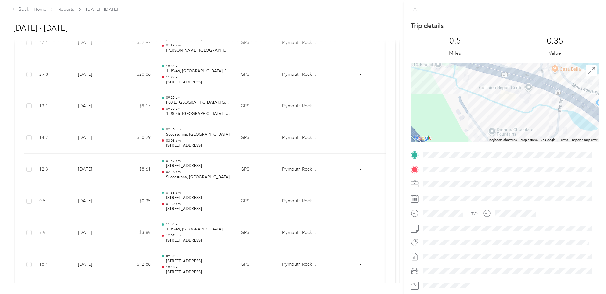
drag, startPoint x: 484, startPoint y: 97, endPoint x: 501, endPoint y: 120, distance: 29.0
click at [501, 120] on div at bounding box center [505, 103] width 189 height 80
drag, startPoint x: 413, startPoint y: 6, endPoint x: 413, endPoint y: 12, distance: 6.1
click at [413, 6] on span at bounding box center [415, 9] width 9 height 9
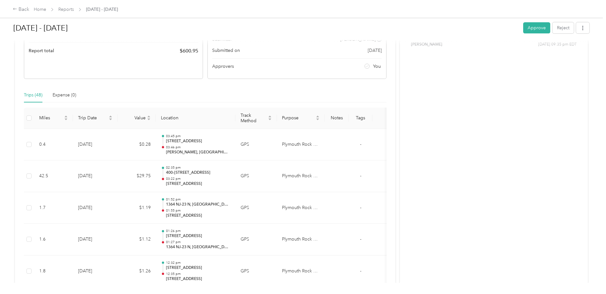
scroll to position [0, 0]
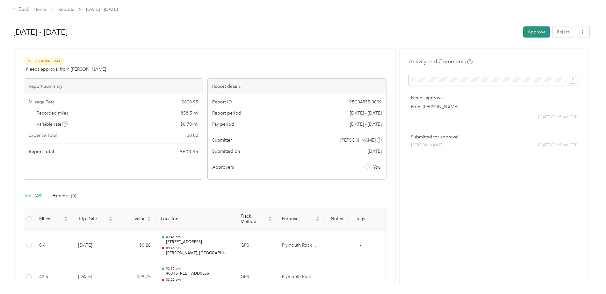
click at [532, 32] on button "Approve" at bounding box center [536, 31] width 27 height 11
